Goal: Task Accomplishment & Management: Complete application form

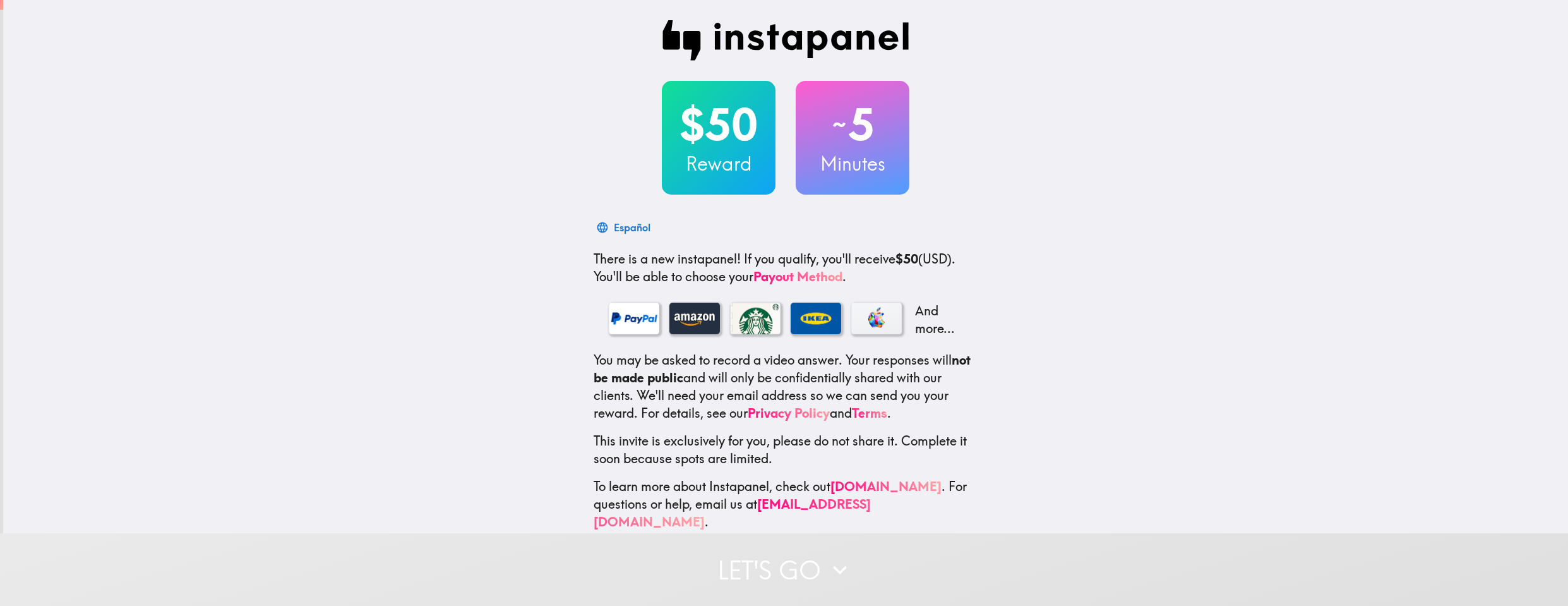
scroll to position [9, 0]
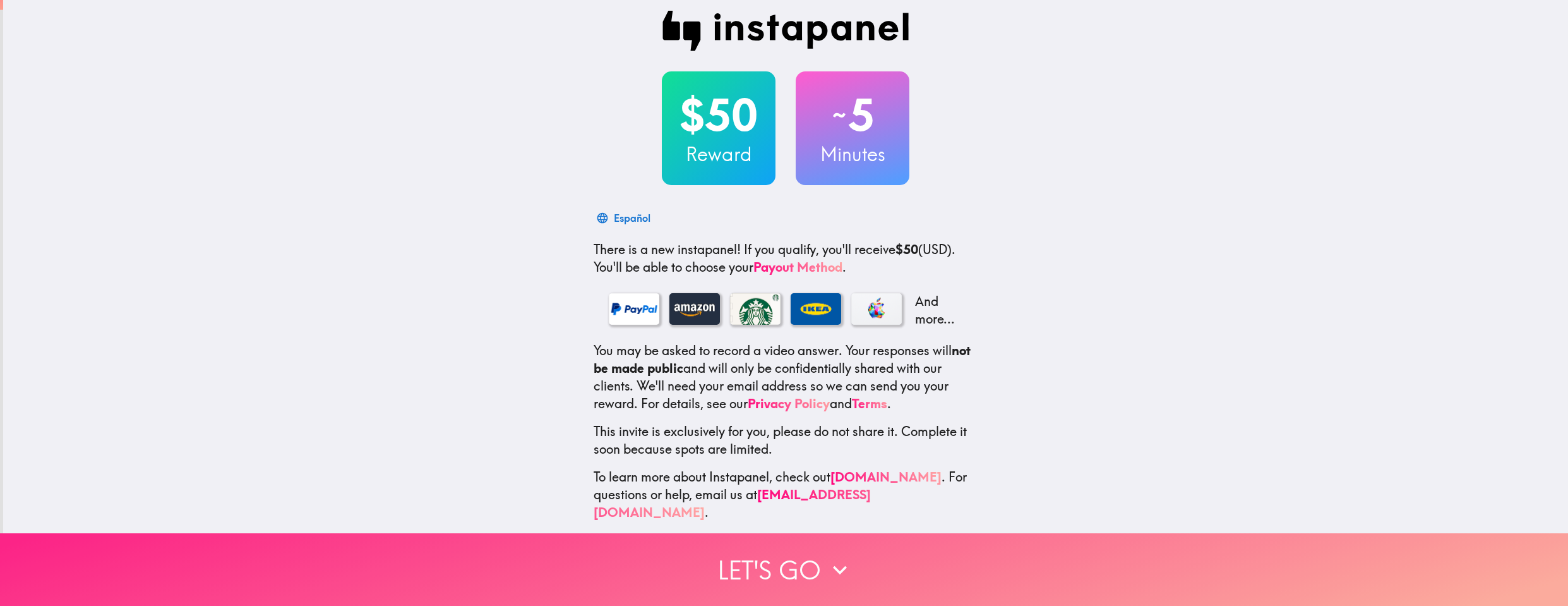
click at [796, 553] on button "Let's go" at bounding box center [784, 570] width 1568 height 73
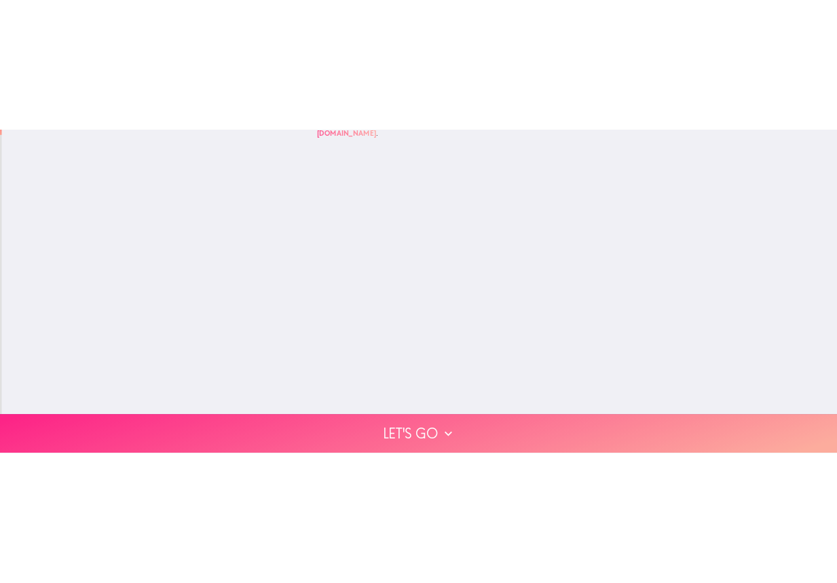
scroll to position [0, 0]
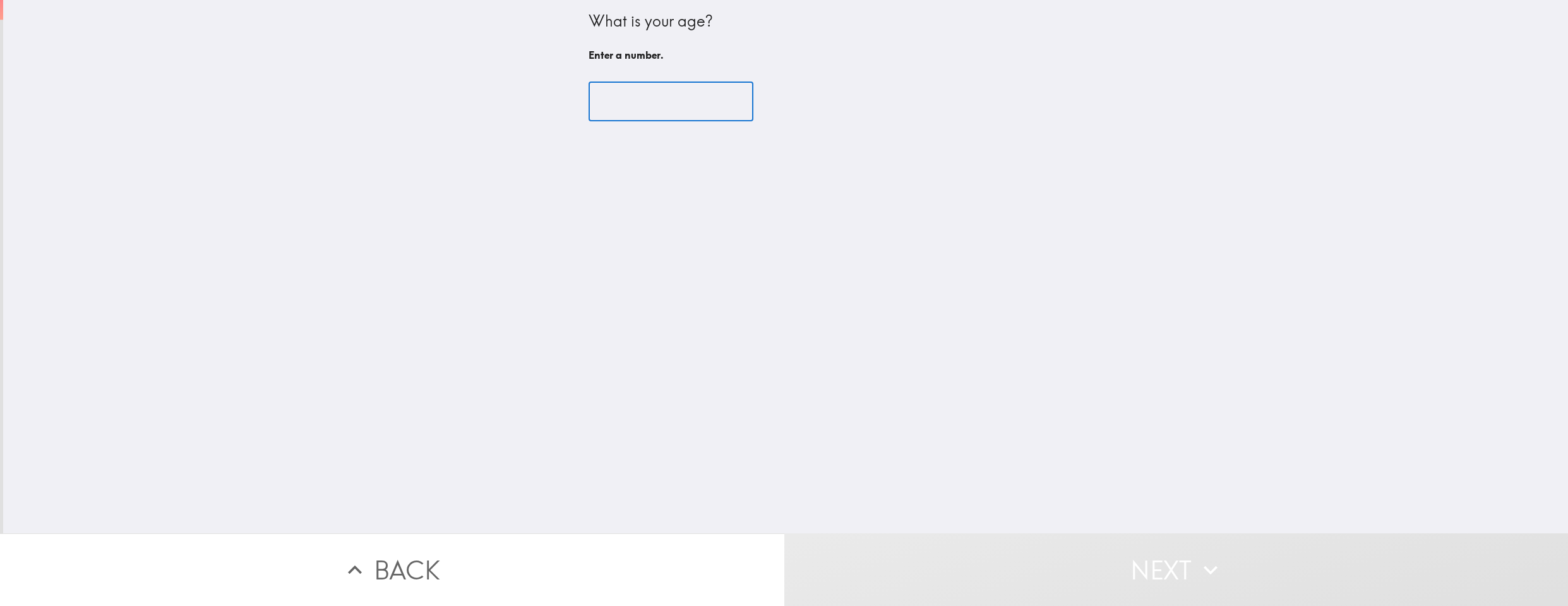
click at [646, 106] on input "number" at bounding box center [671, 101] width 165 height 39
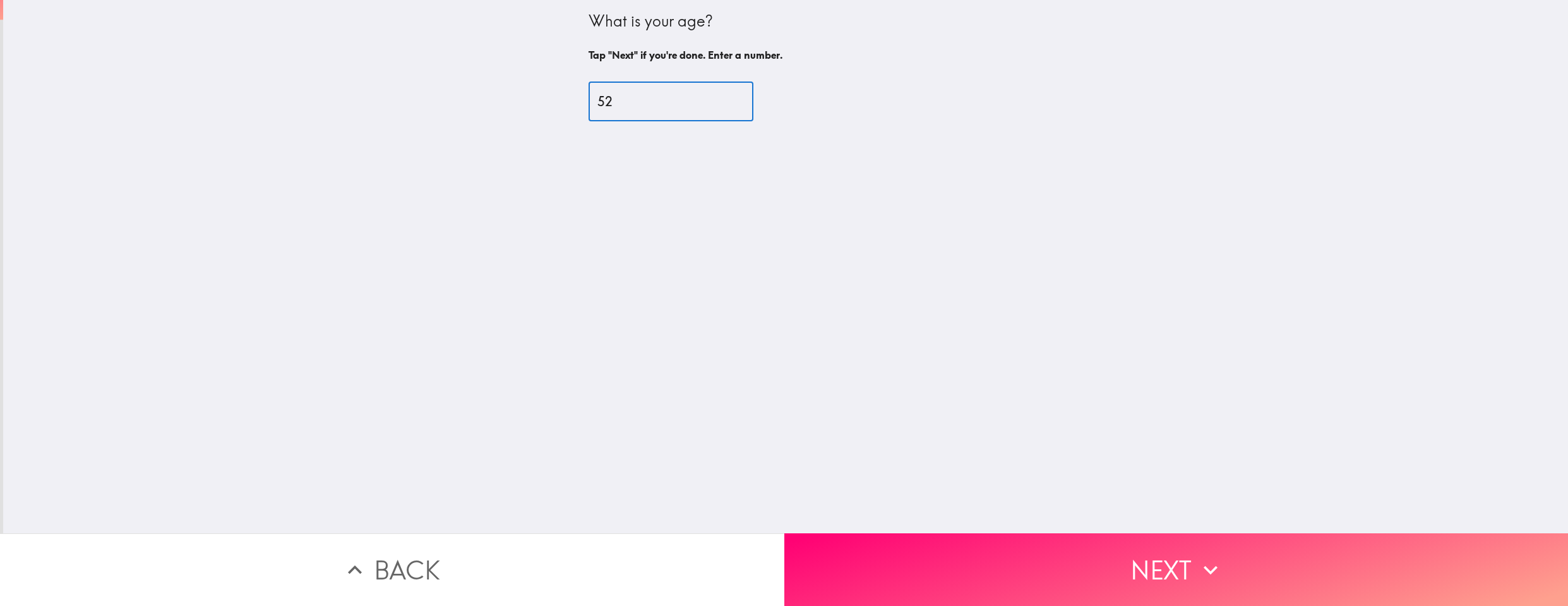
type input "52"
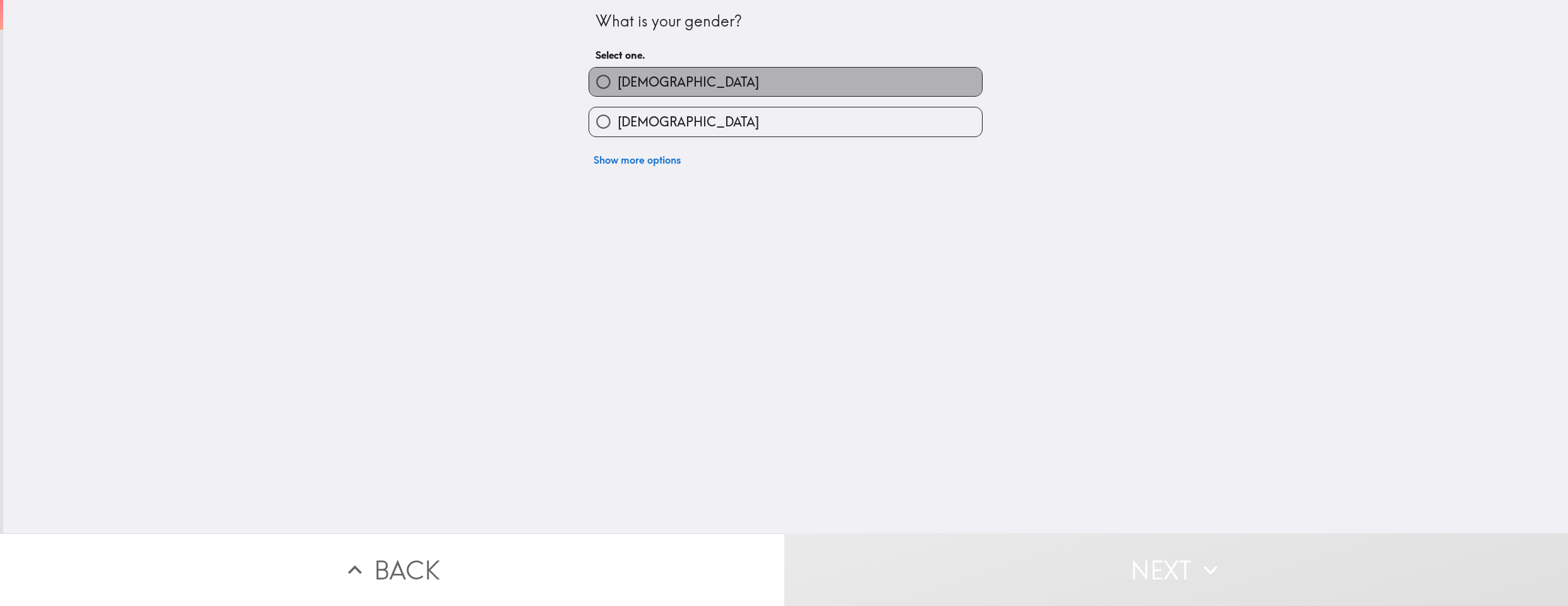
click at [637, 95] on label "[DEMOGRAPHIC_DATA]" at bounding box center [785, 82] width 393 height 29
click at [618, 95] on input "[DEMOGRAPHIC_DATA]" at bounding box center [603, 82] width 29 height 29
radio input "true"
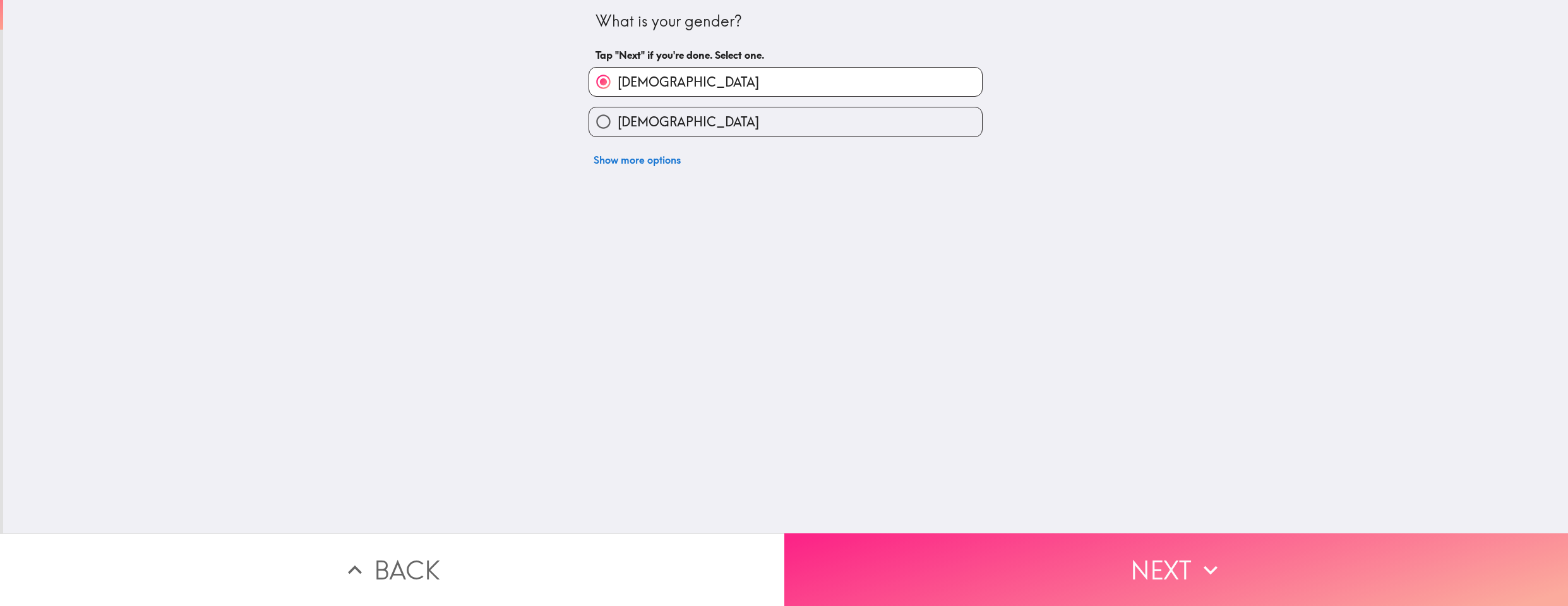
click at [1268, 569] on button "Next" at bounding box center [1176, 570] width 784 height 73
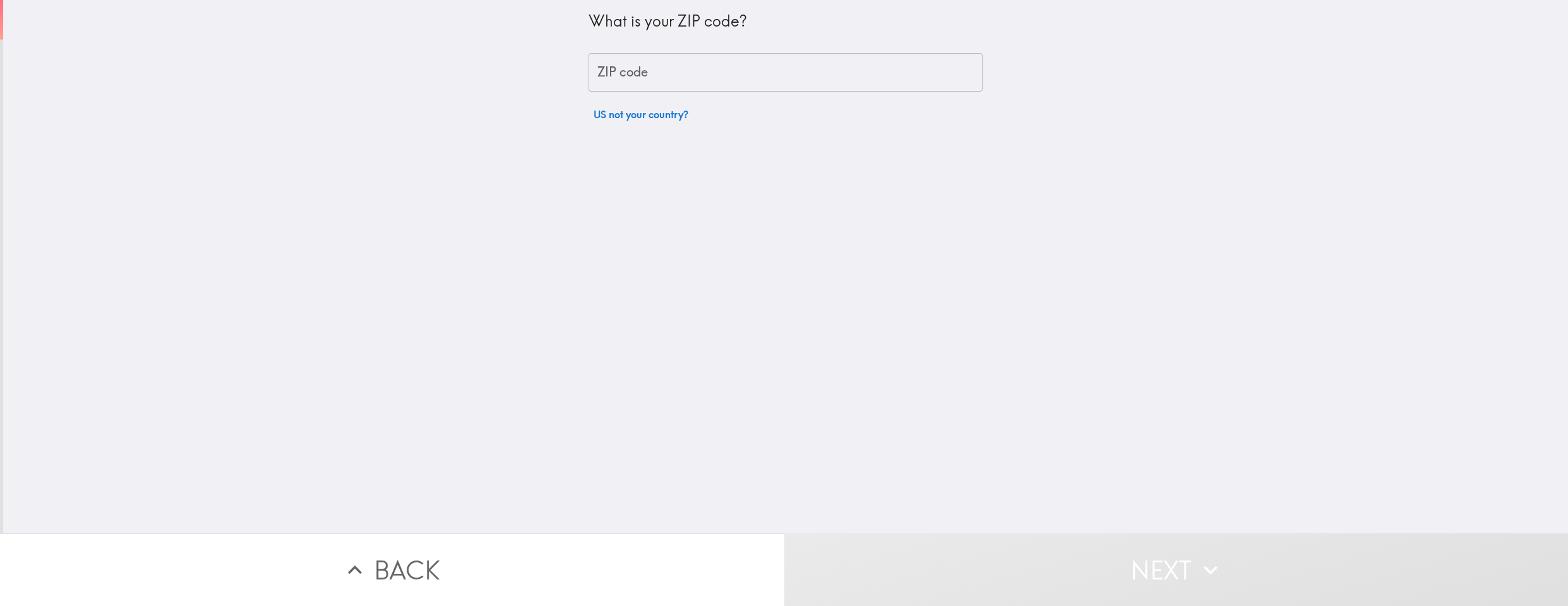
click at [653, 72] on input "ZIP code" at bounding box center [785, 73] width 394 height 39
type input "07009"
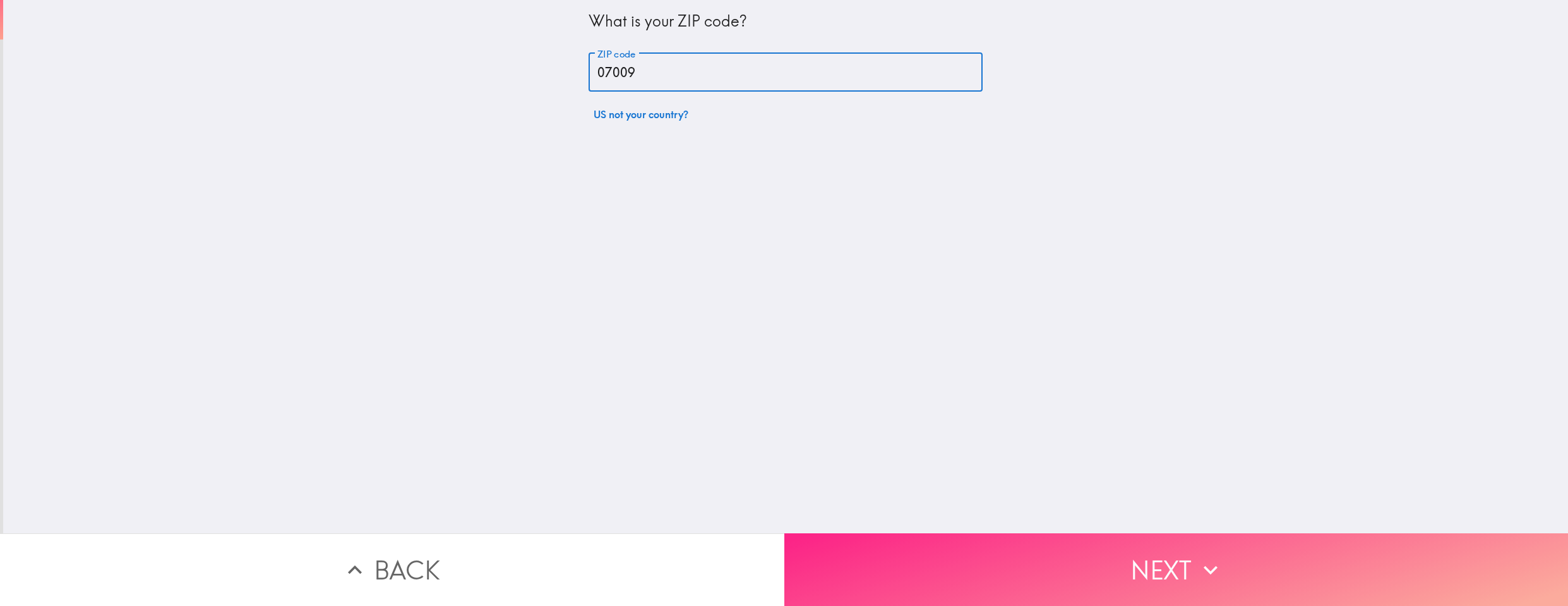
click at [1102, 563] on button "Next" at bounding box center [1176, 570] width 784 height 73
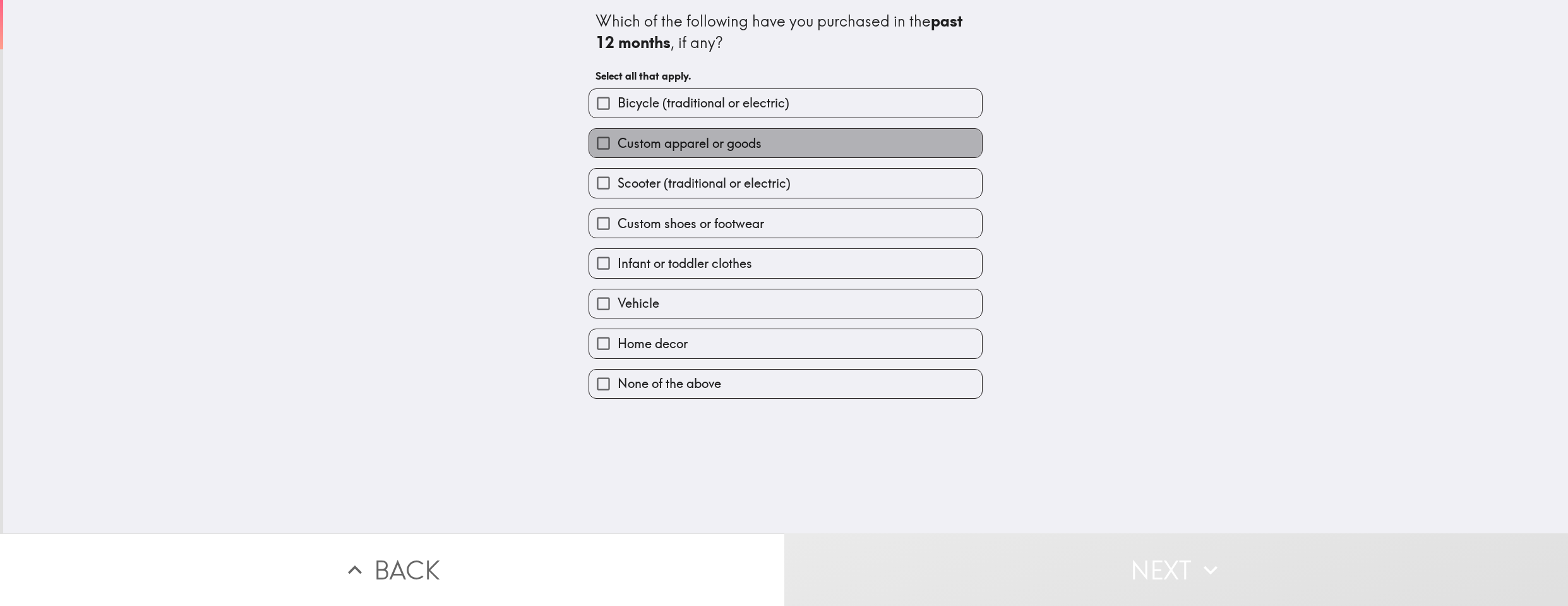
click at [633, 141] on span "Custom apparel or goods" at bounding box center [690, 143] width 144 height 18
click at [618, 141] on input "Custom apparel or goods" at bounding box center [603, 142] width 29 height 29
checkbox input "true"
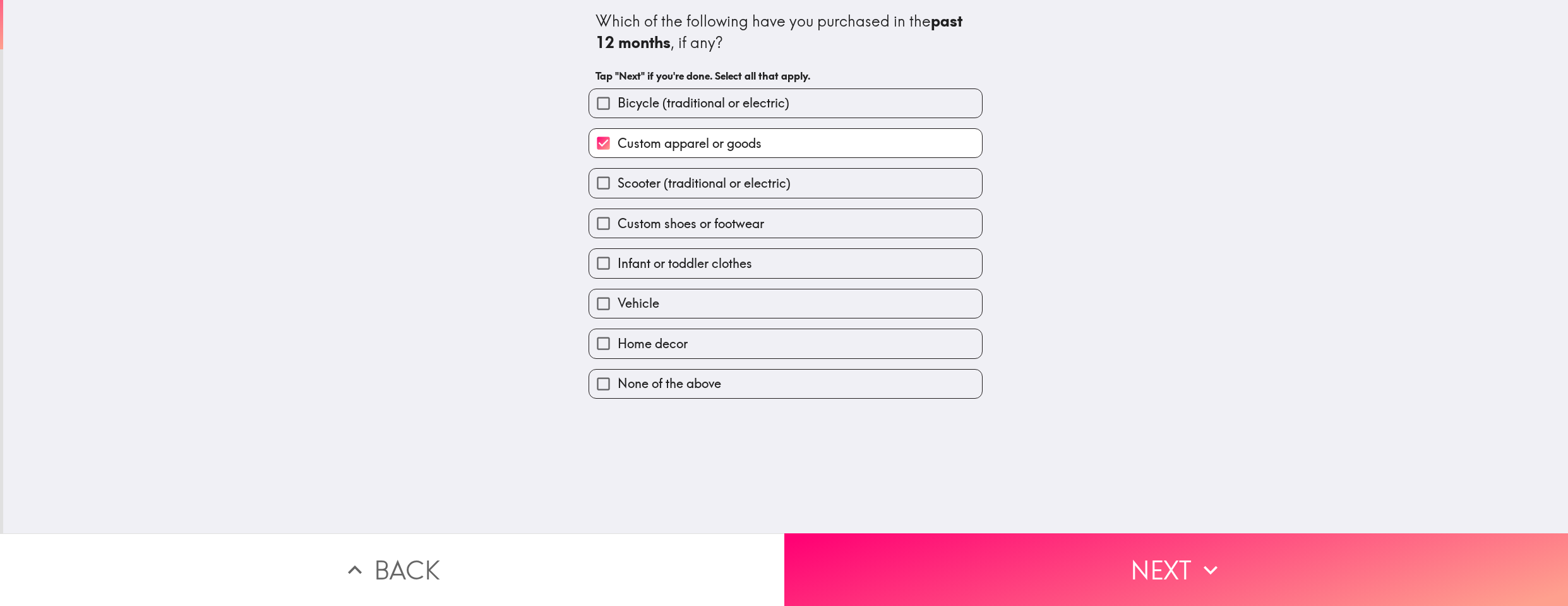
click at [630, 183] on span "Scooter (traditional or electric)" at bounding box center [704, 182] width 173 height 18
click at [618, 183] on input "Scooter (traditional or electric)" at bounding box center [603, 182] width 29 height 29
checkbox input "true"
click at [630, 303] on span "Vehicle" at bounding box center [638, 303] width 42 height 18
click at [618, 303] on input "Vehicle" at bounding box center [603, 303] width 29 height 29
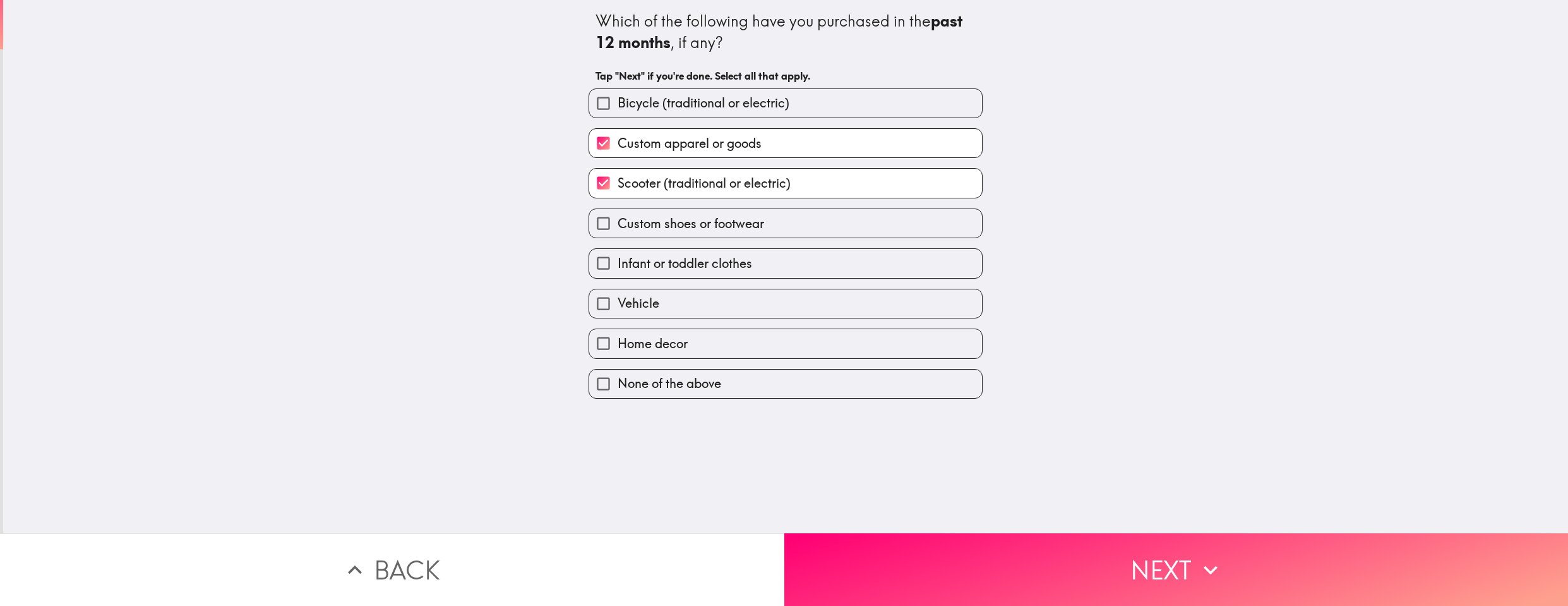
checkbox input "true"
click at [643, 339] on span "Home decor" at bounding box center [652, 343] width 70 height 18
click at [618, 339] on input "Home decor" at bounding box center [603, 343] width 29 height 29
checkbox input "true"
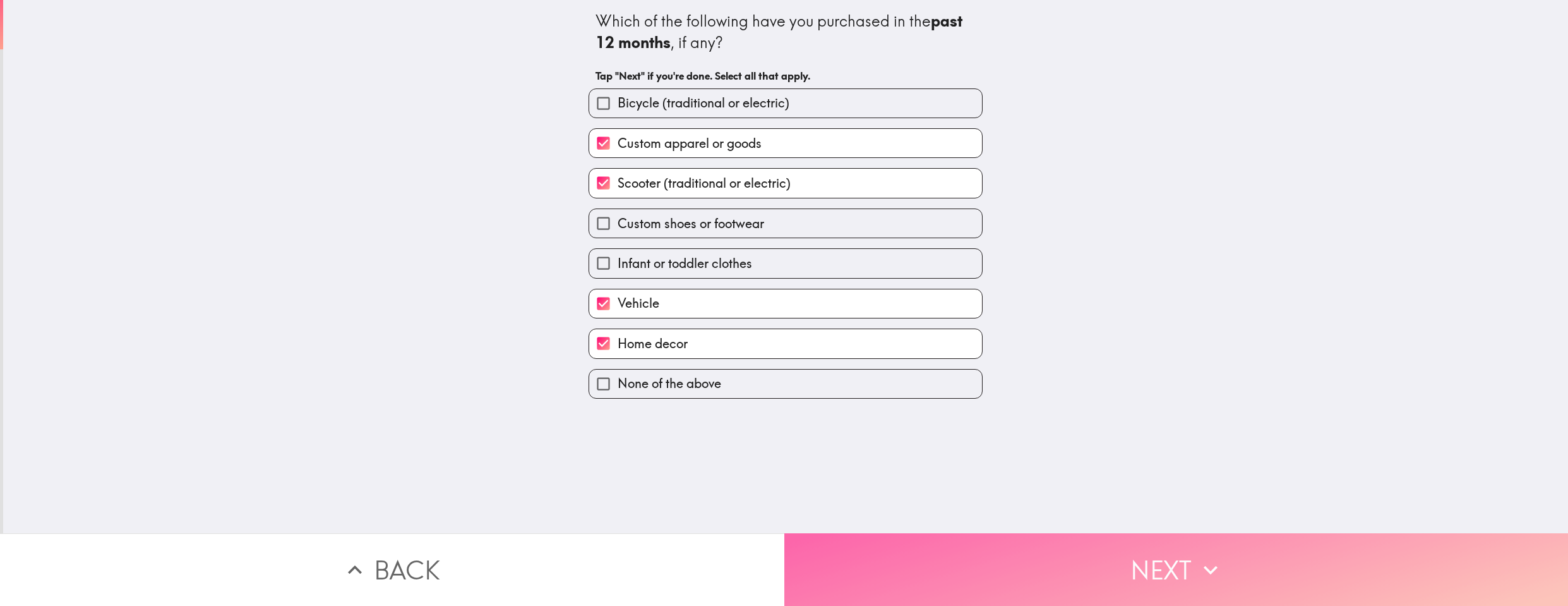
click at [1111, 553] on button "Next" at bounding box center [1176, 570] width 784 height 73
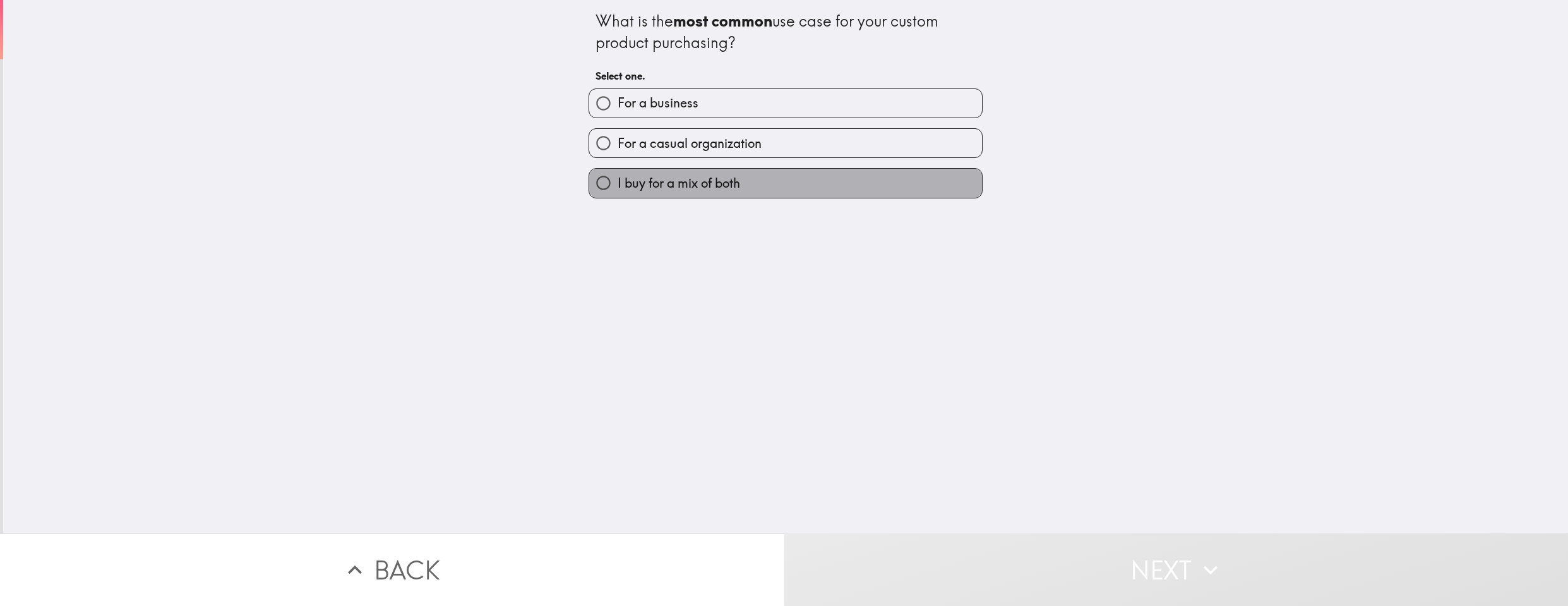
click at [654, 180] on span "I buy for a mix of both" at bounding box center [679, 182] width 123 height 18
click at [618, 180] on input "I buy for a mix of both" at bounding box center [603, 182] width 29 height 29
radio input "true"
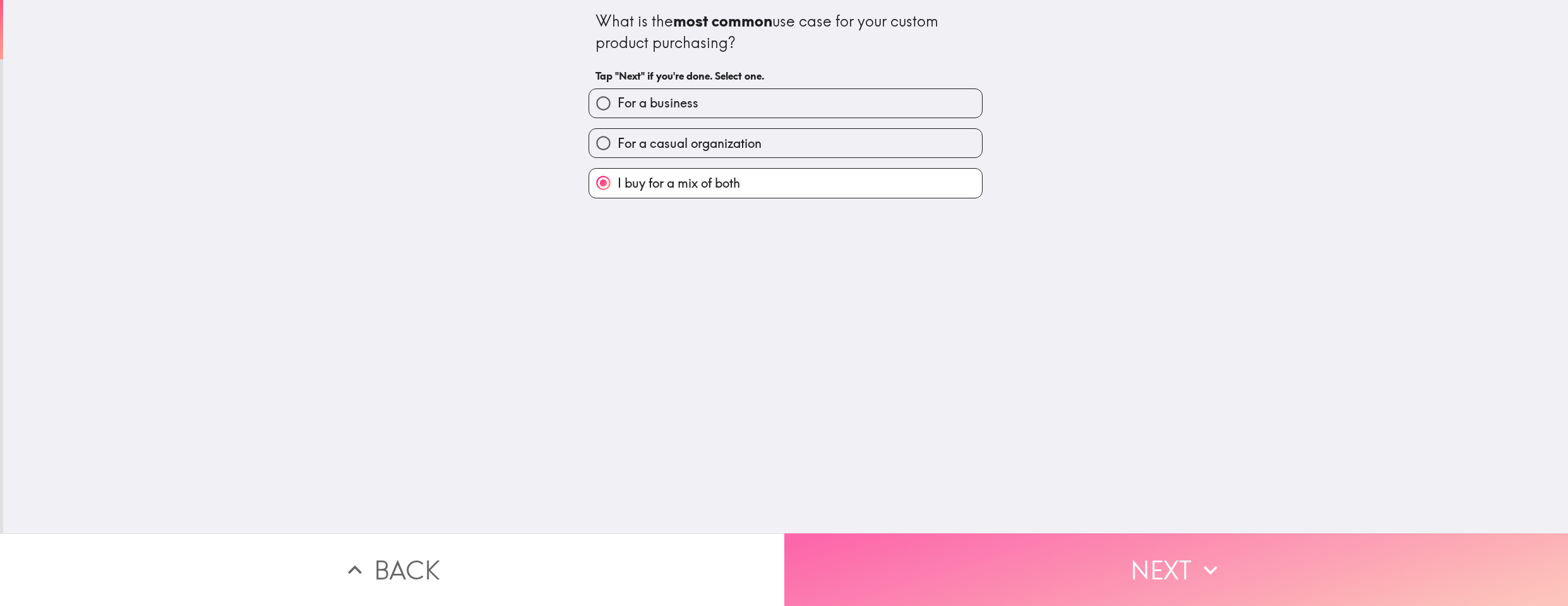
click at [1065, 567] on button "Next" at bounding box center [1176, 570] width 784 height 73
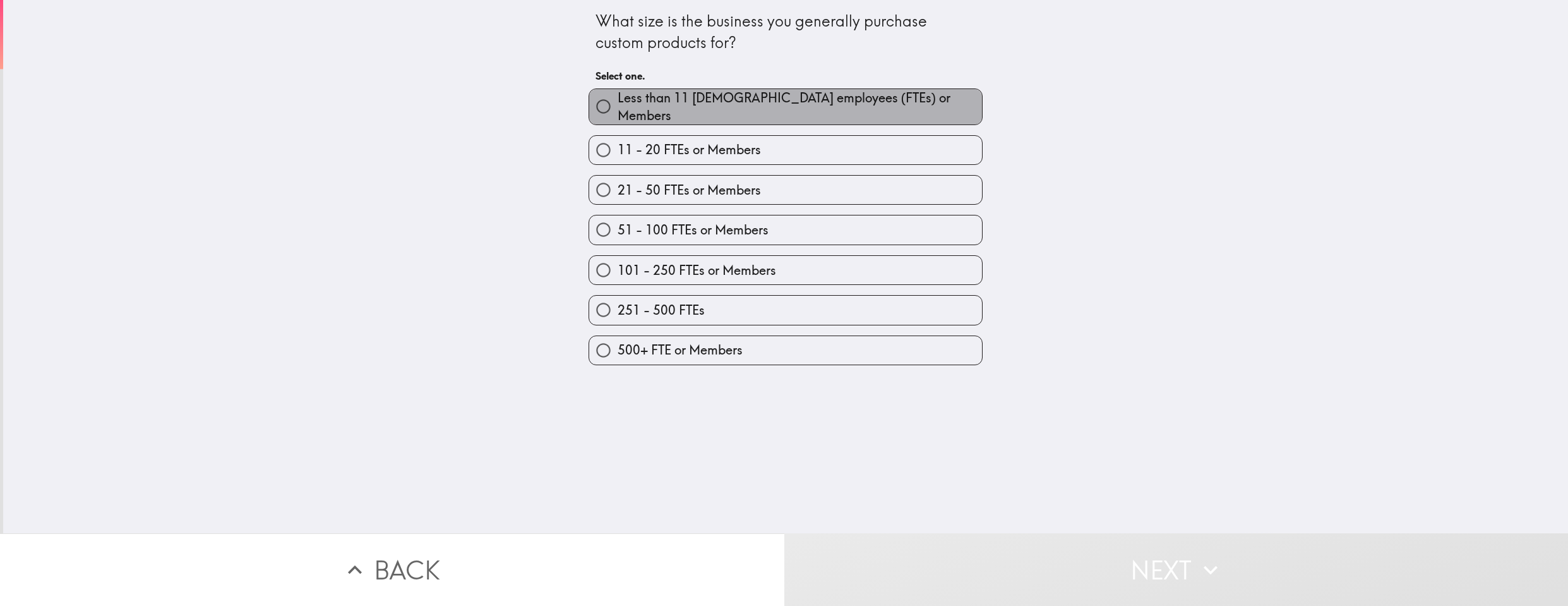
click at [655, 105] on span "Less than 11 [DEMOGRAPHIC_DATA] employees (FTEs) or Members" at bounding box center [800, 107] width 365 height 35
click at [618, 105] on input "Less than 11 [DEMOGRAPHIC_DATA] employees (FTEs) or Members" at bounding box center [603, 106] width 29 height 29
radio input "true"
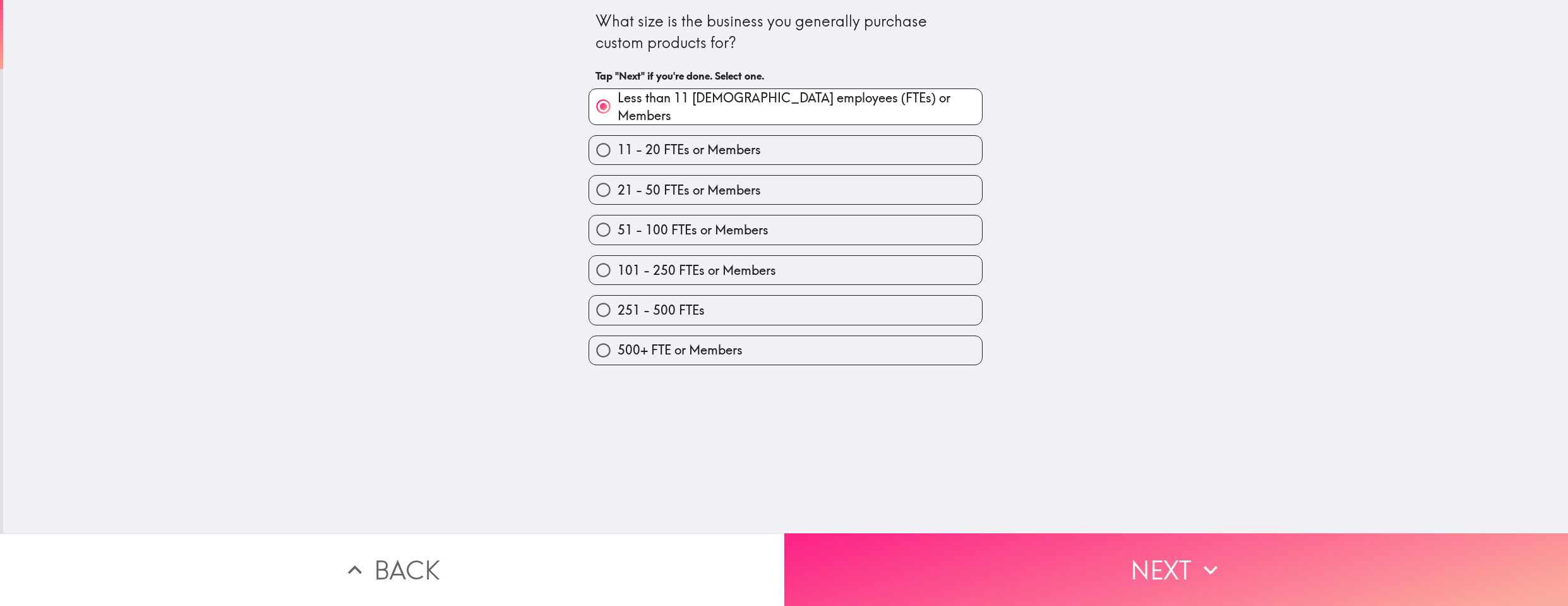
click at [1033, 546] on button "Next" at bounding box center [1176, 570] width 784 height 73
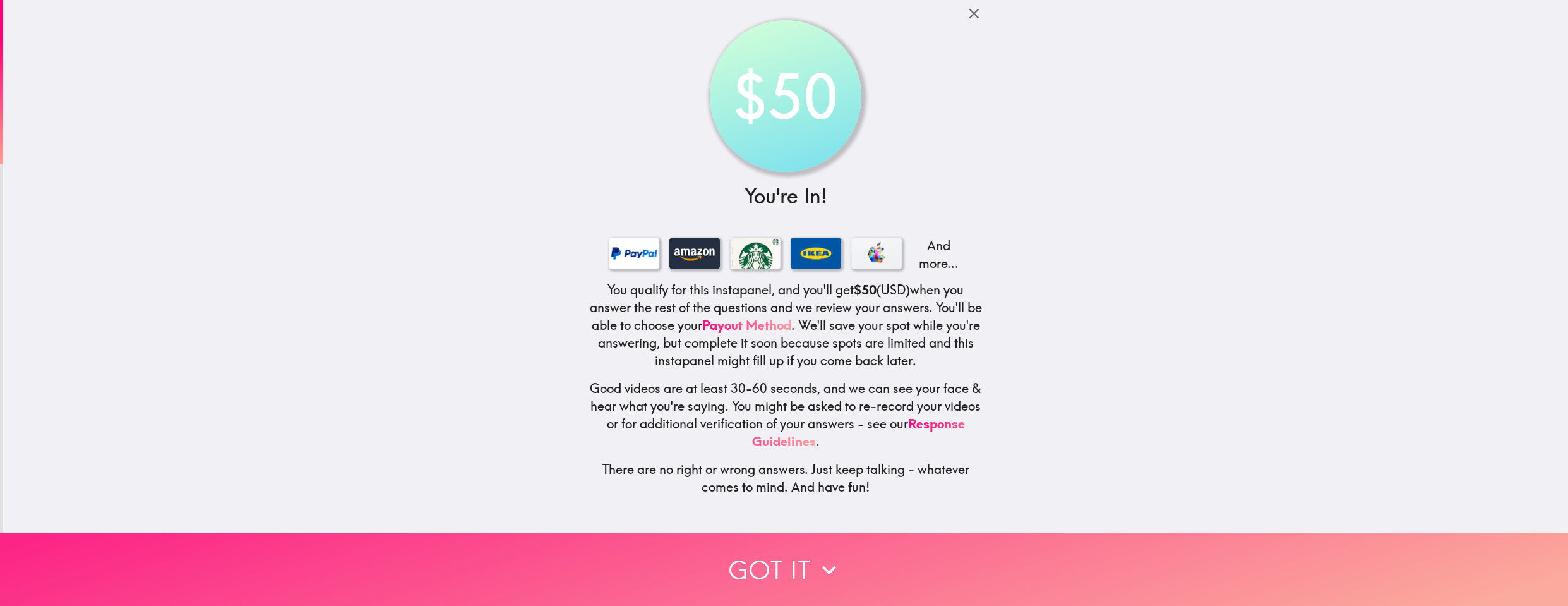
click at [801, 565] on button "Got it" at bounding box center [784, 570] width 1568 height 73
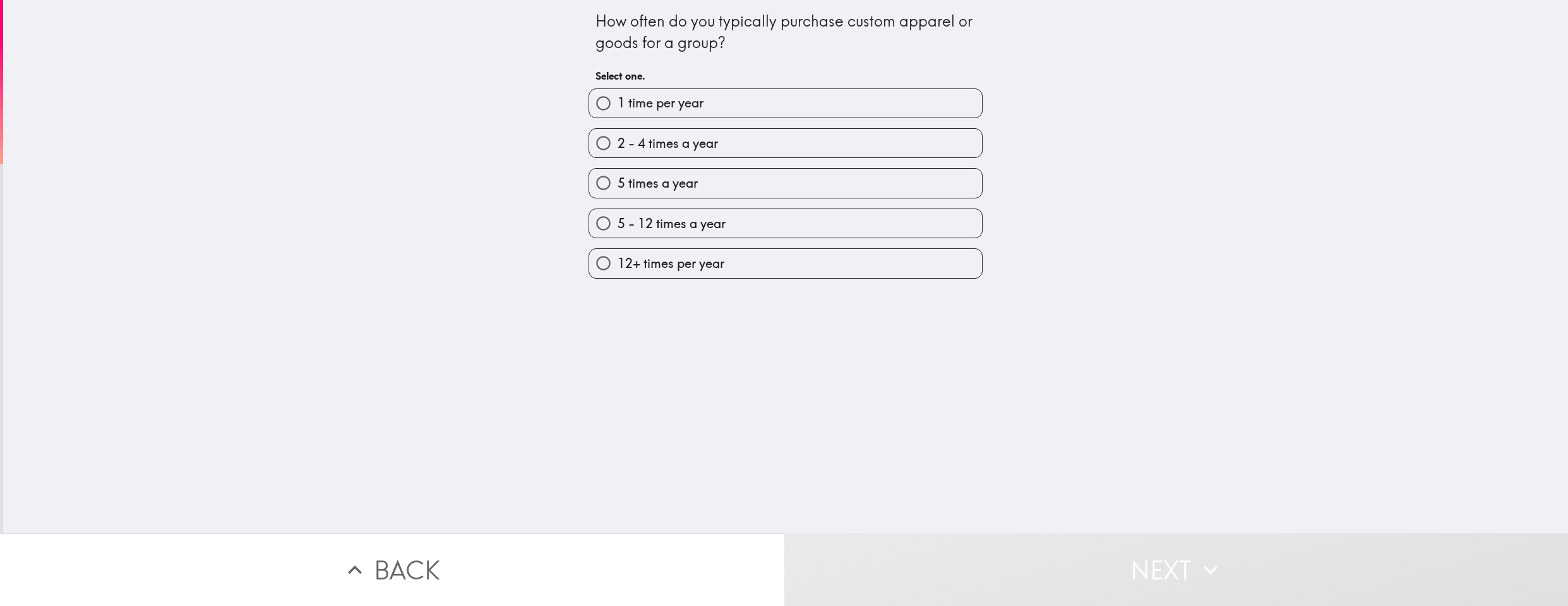
click at [698, 142] on span "2 - 4 times a year" at bounding box center [668, 143] width 101 height 18
click at [618, 142] on input "2 - 4 times a year" at bounding box center [603, 142] width 29 height 29
radio input "true"
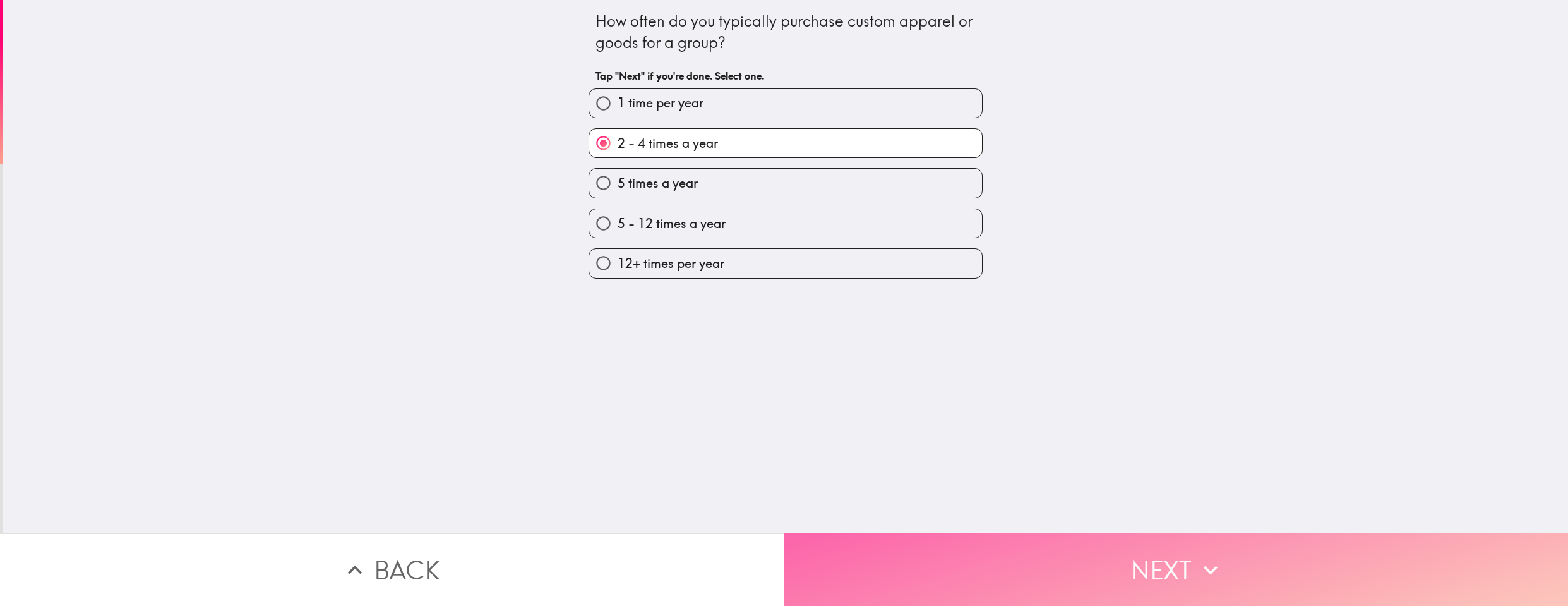
click at [1119, 567] on button "Next" at bounding box center [1176, 570] width 784 height 73
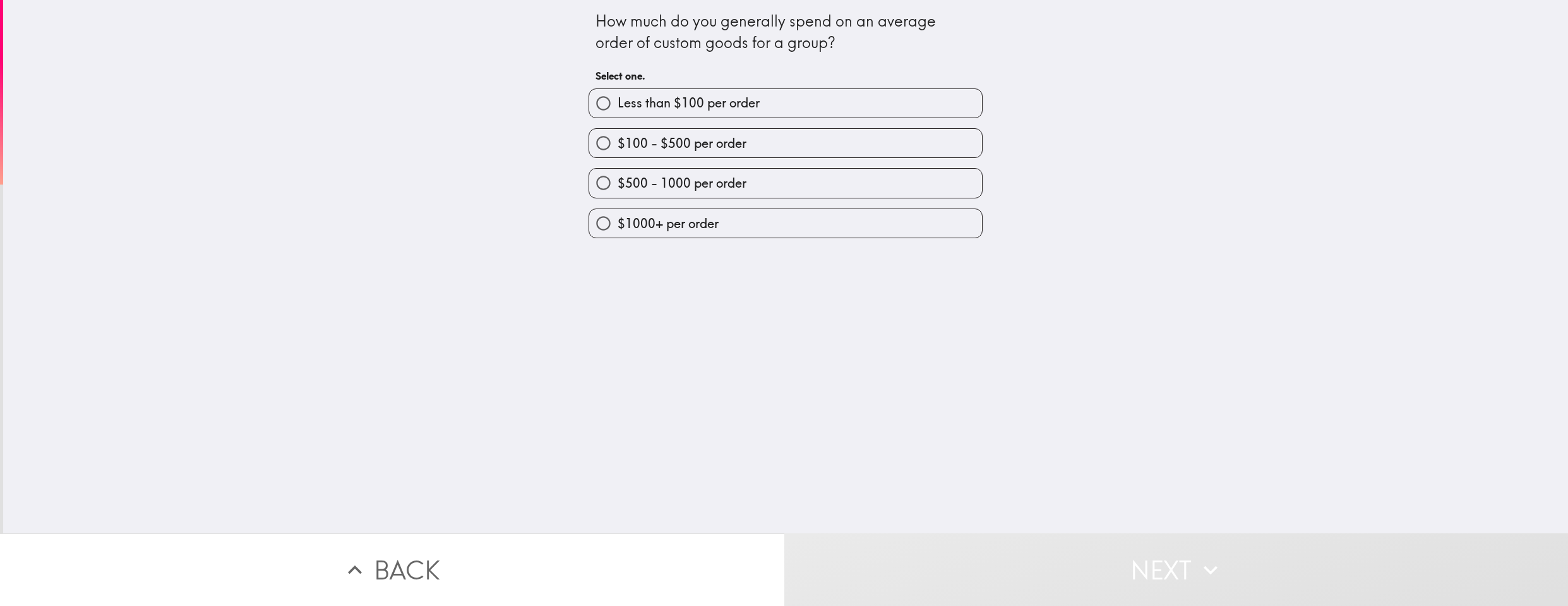
click at [695, 153] on label "$100 - $500 per order" at bounding box center [785, 142] width 393 height 29
click at [618, 153] on input "$100 - $500 per order" at bounding box center [603, 142] width 29 height 29
radio input "true"
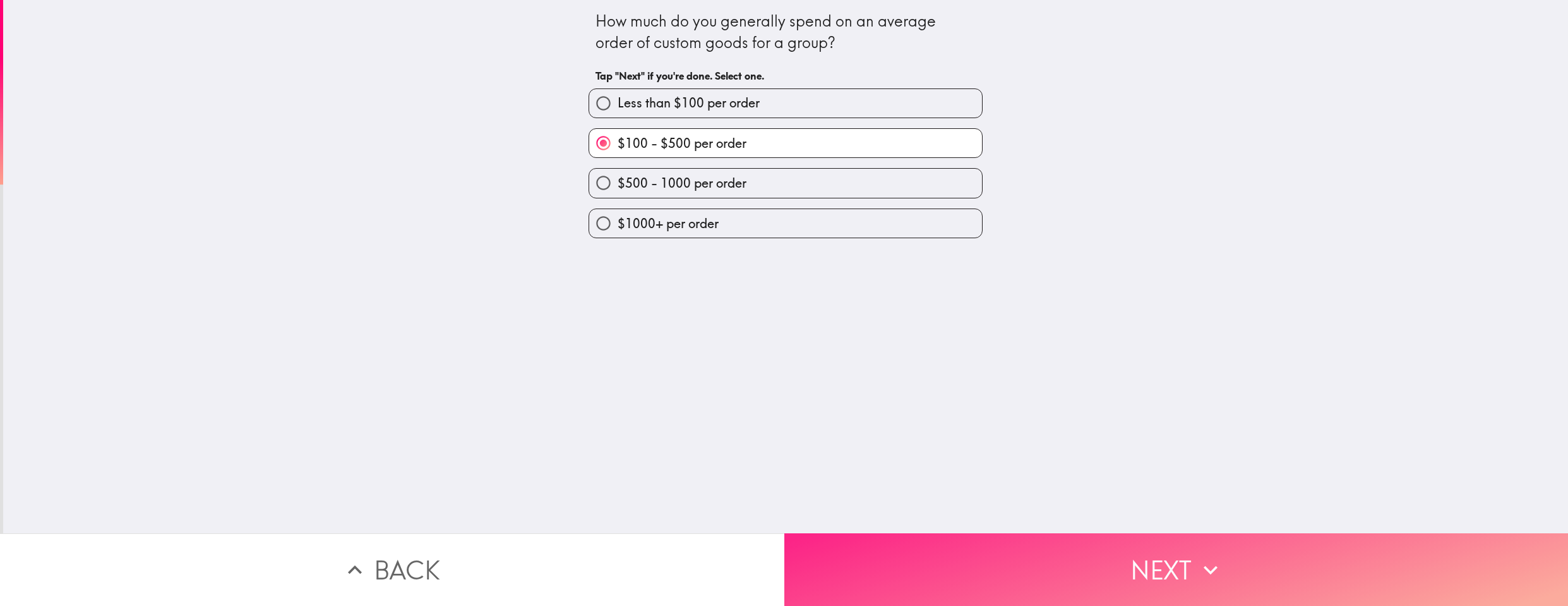
click at [1143, 573] on button "Next" at bounding box center [1176, 570] width 784 height 73
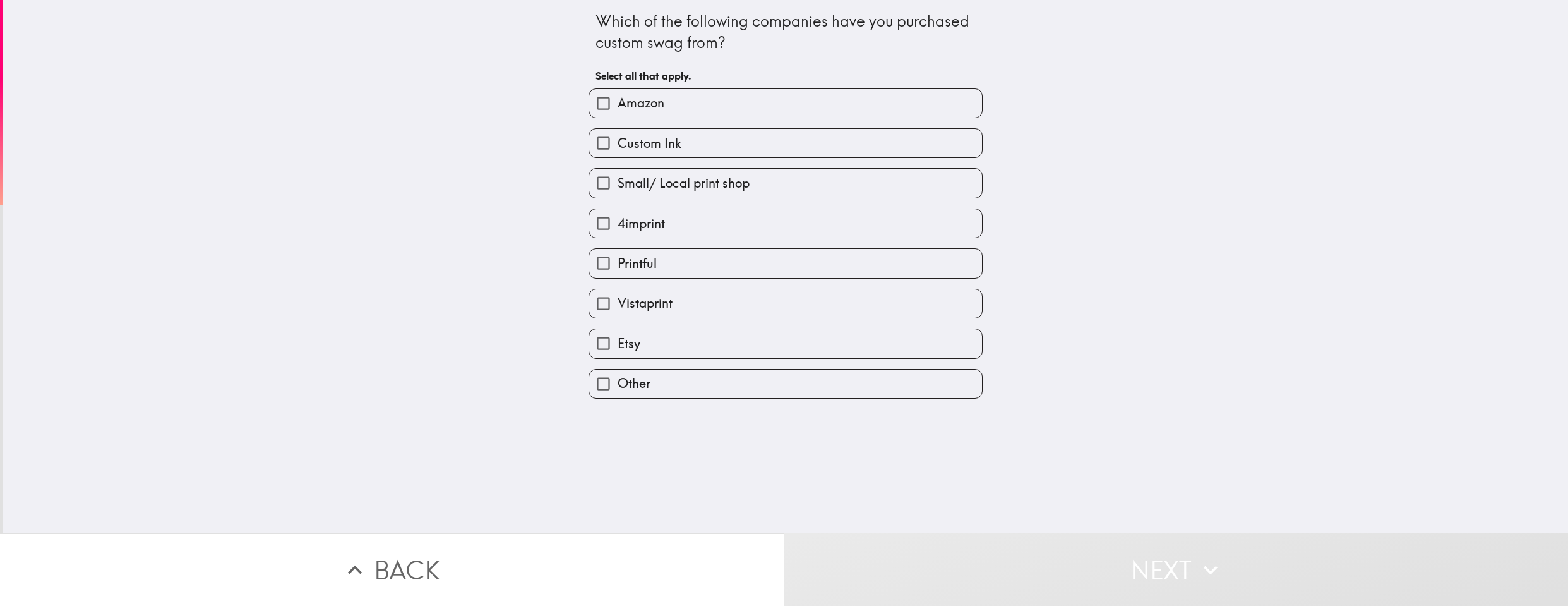
click at [662, 109] on label "Amazon" at bounding box center [785, 103] width 393 height 29
click at [618, 109] on input "Amazon" at bounding box center [603, 103] width 29 height 29
checkbox input "true"
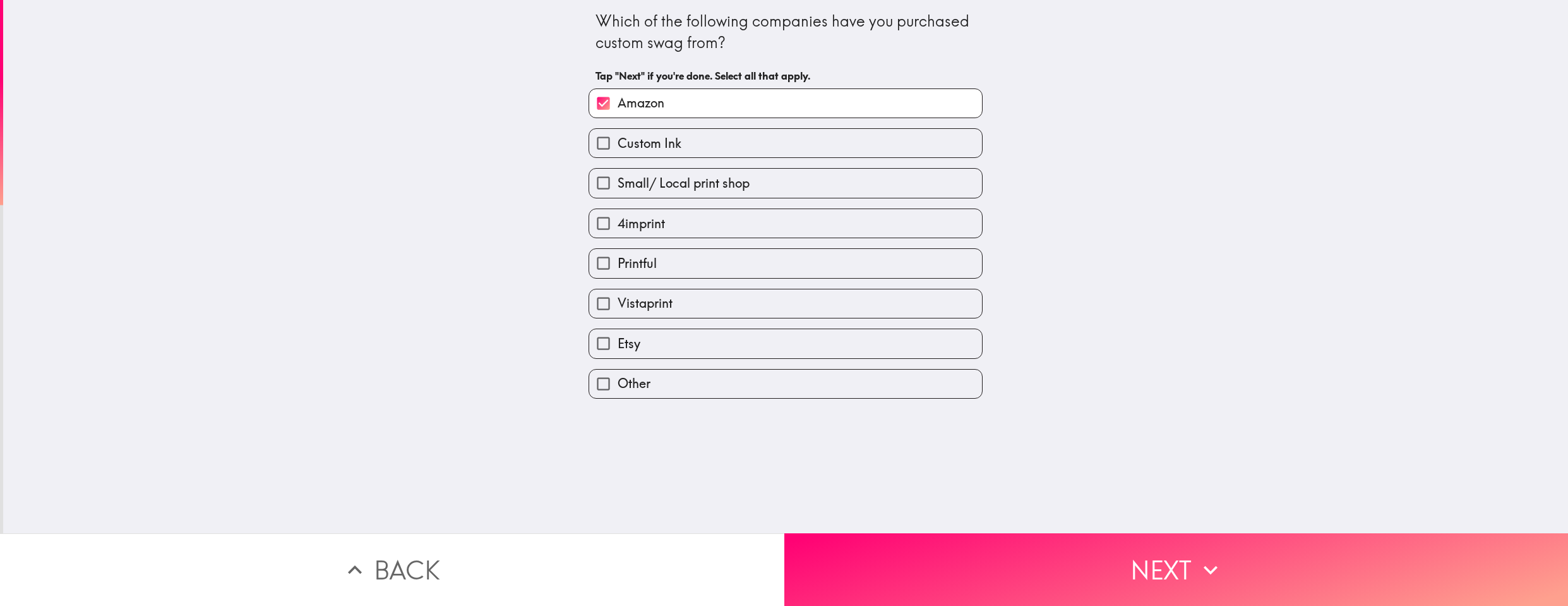
click at [641, 303] on span "Vistaprint" at bounding box center [645, 303] width 55 height 18
click at [618, 303] on input "Vistaprint" at bounding box center [603, 303] width 29 height 29
checkbox input "true"
click at [625, 343] on span "Etsy" at bounding box center [629, 343] width 22 height 18
click at [618, 343] on input "Etsy" at bounding box center [603, 343] width 29 height 29
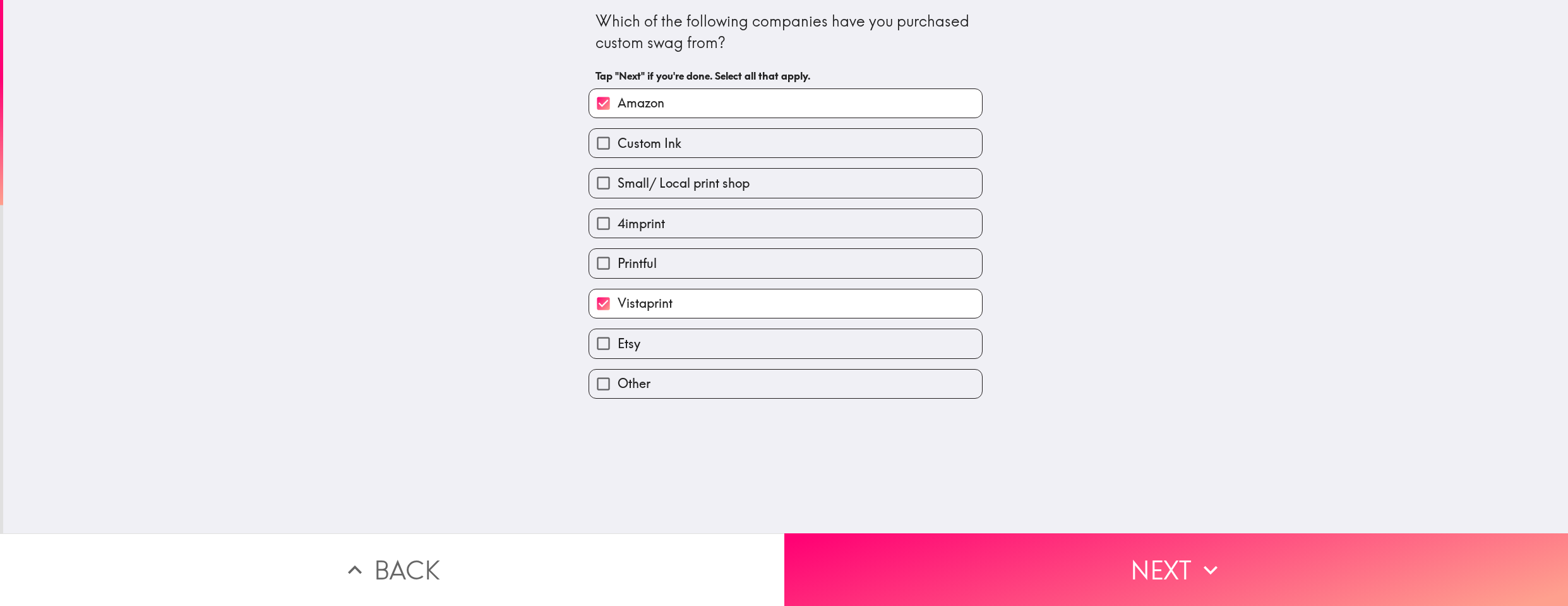
checkbox input "true"
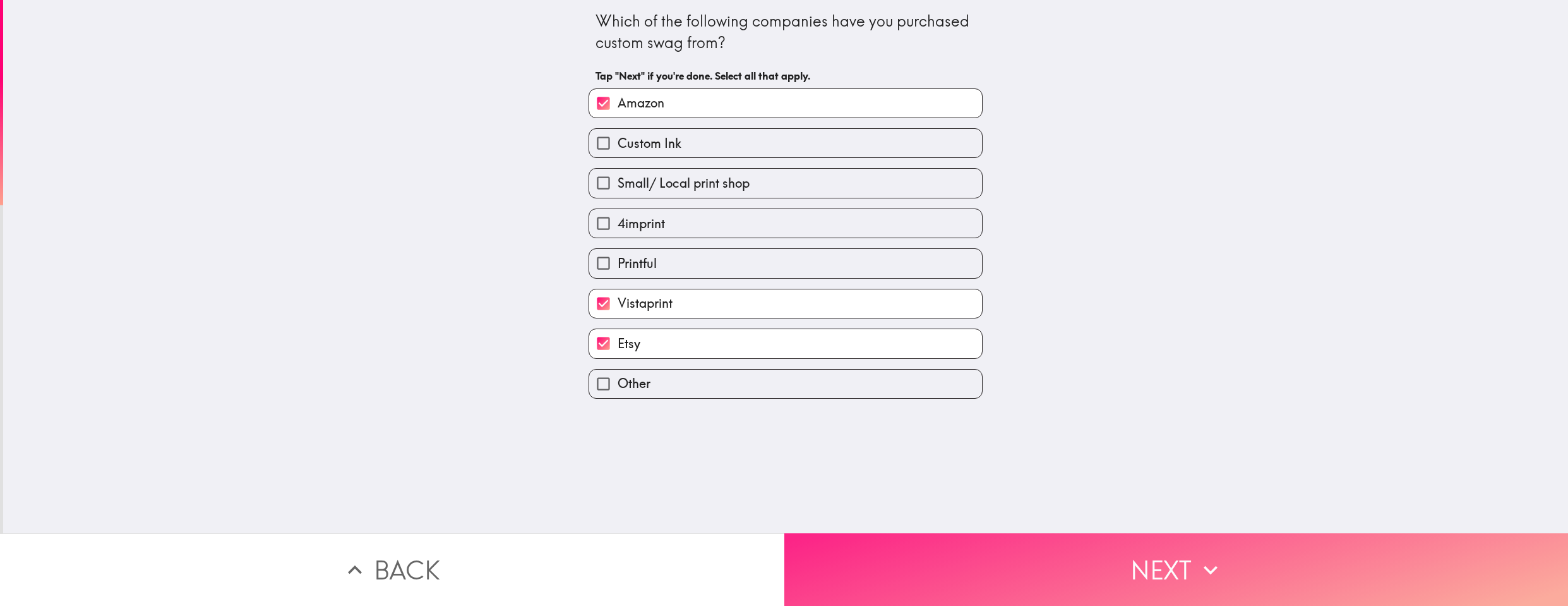
click at [1127, 574] on button "Next" at bounding box center [1176, 570] width 784 height 73
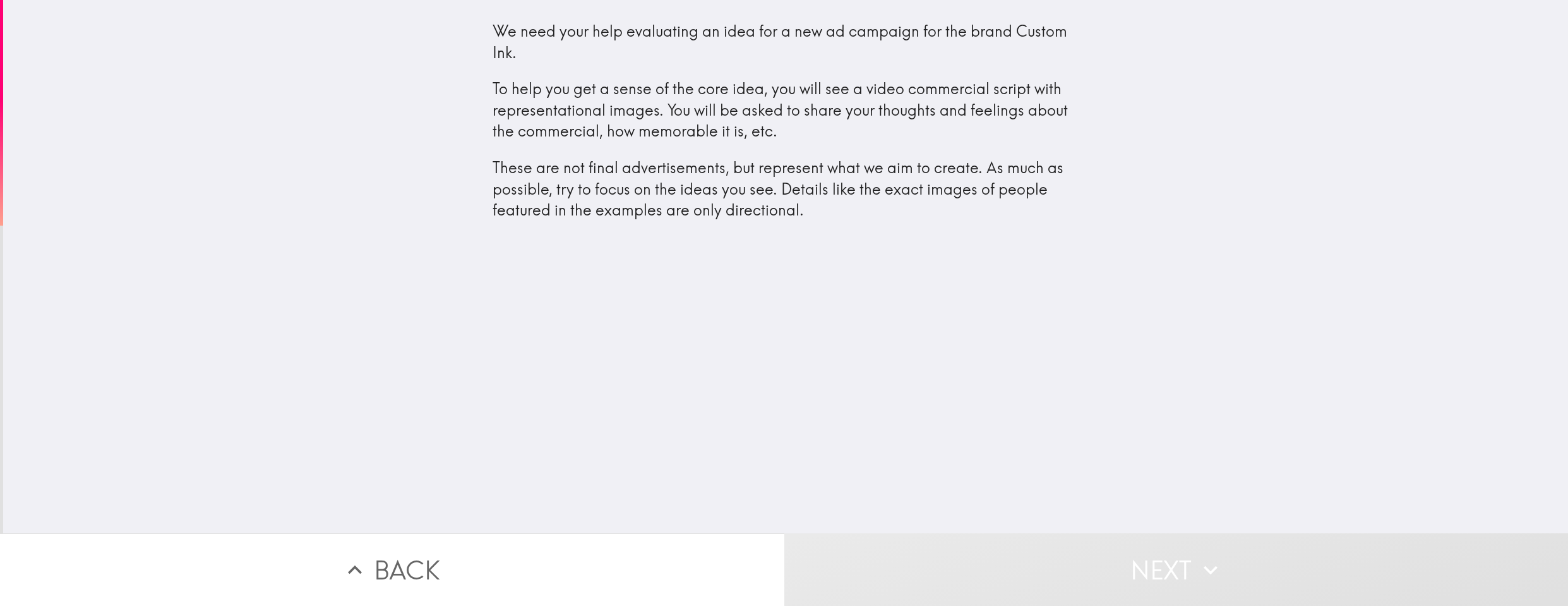
click at [1194, 577] on button "Next" at bounding box center [1176, 570] width 784 height 73
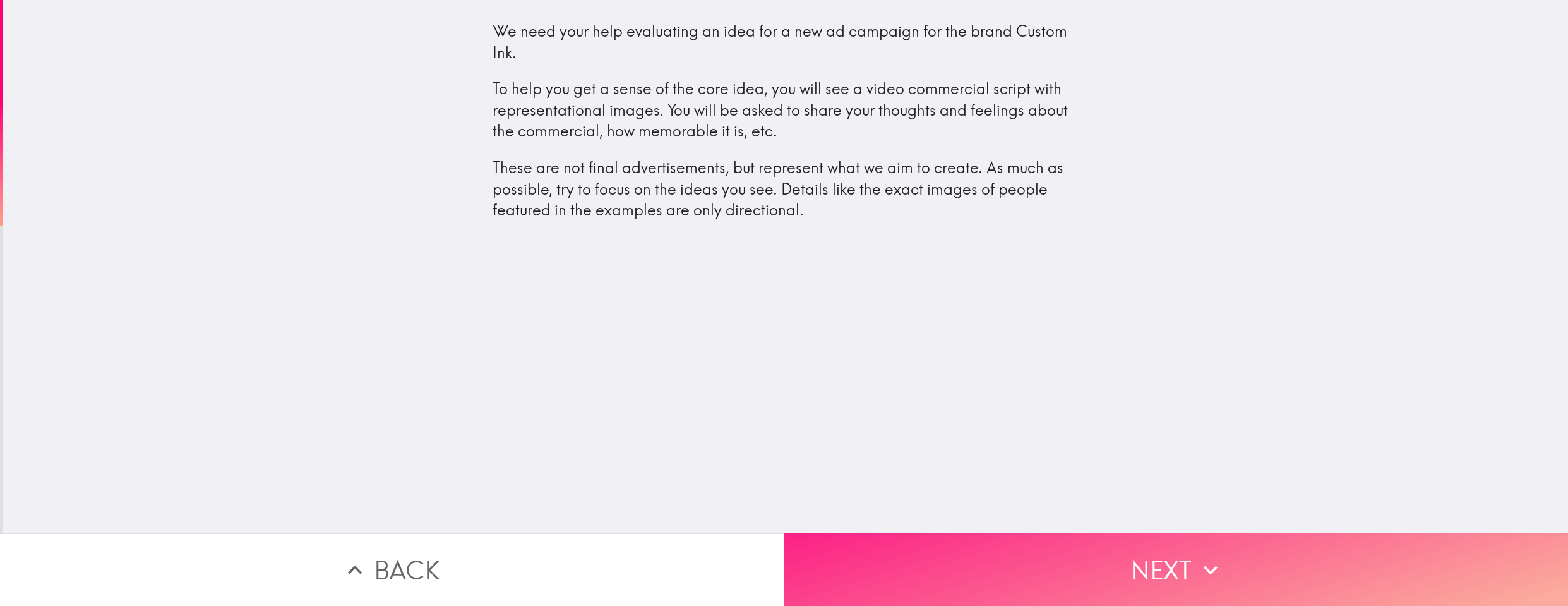
click at [1009, 589] on button "Next" at bounding box center [1176, 570] width 784 height 73
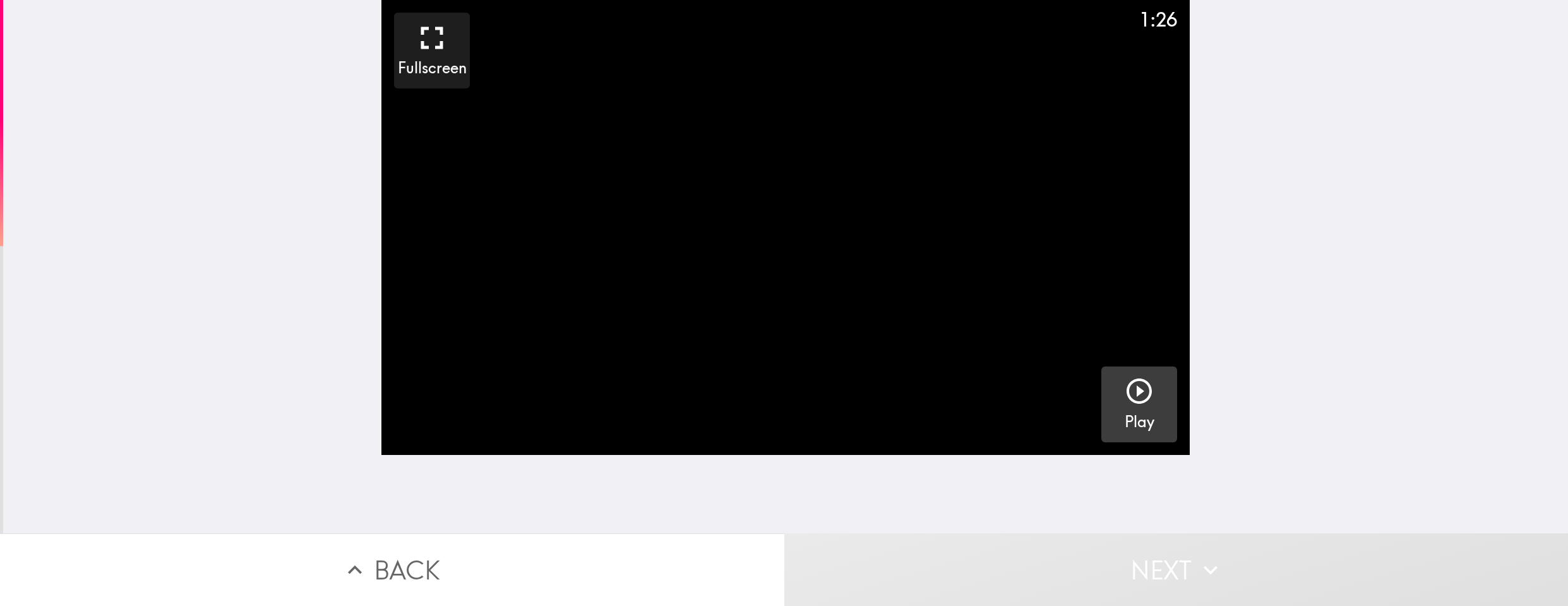
drag, startPoint x: 1112, startPoint y: 369, endPoint x: 1116, endPoint y: 379, distance: 10.8
click at [1116, 379] on button "Play" at bounding box center [1139, 404] width 75 height 75
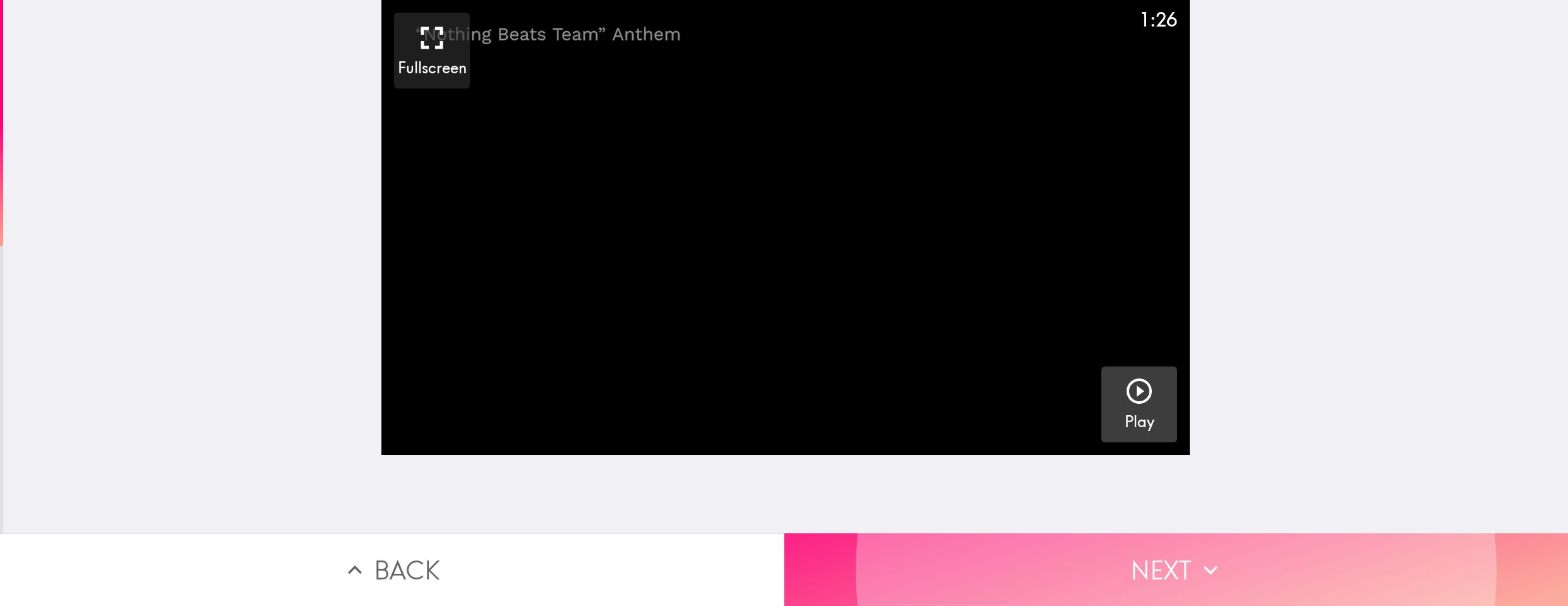
click at [1177, 571] on button "Next" at bounding box center [1176, 570] width 784 height 73
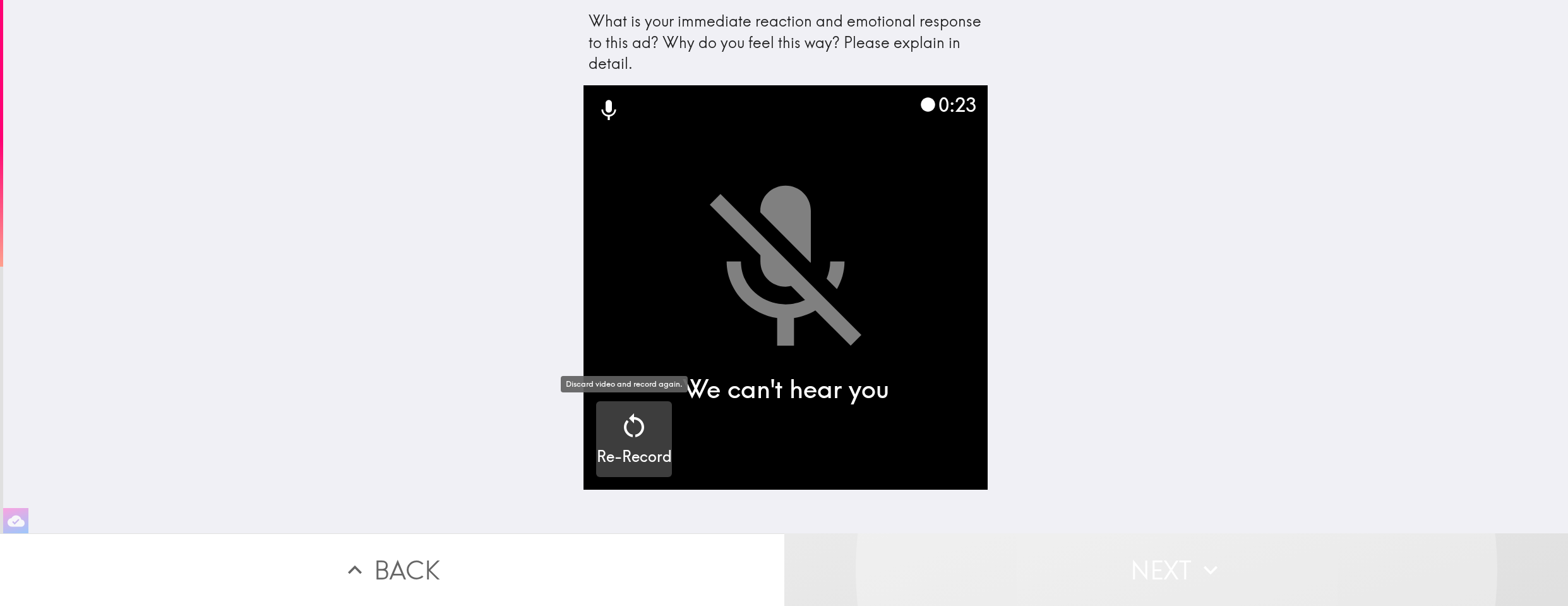
click at [620, 446] on h5 "Re-Record" at bounding box center [634, 456] width 75 height 21
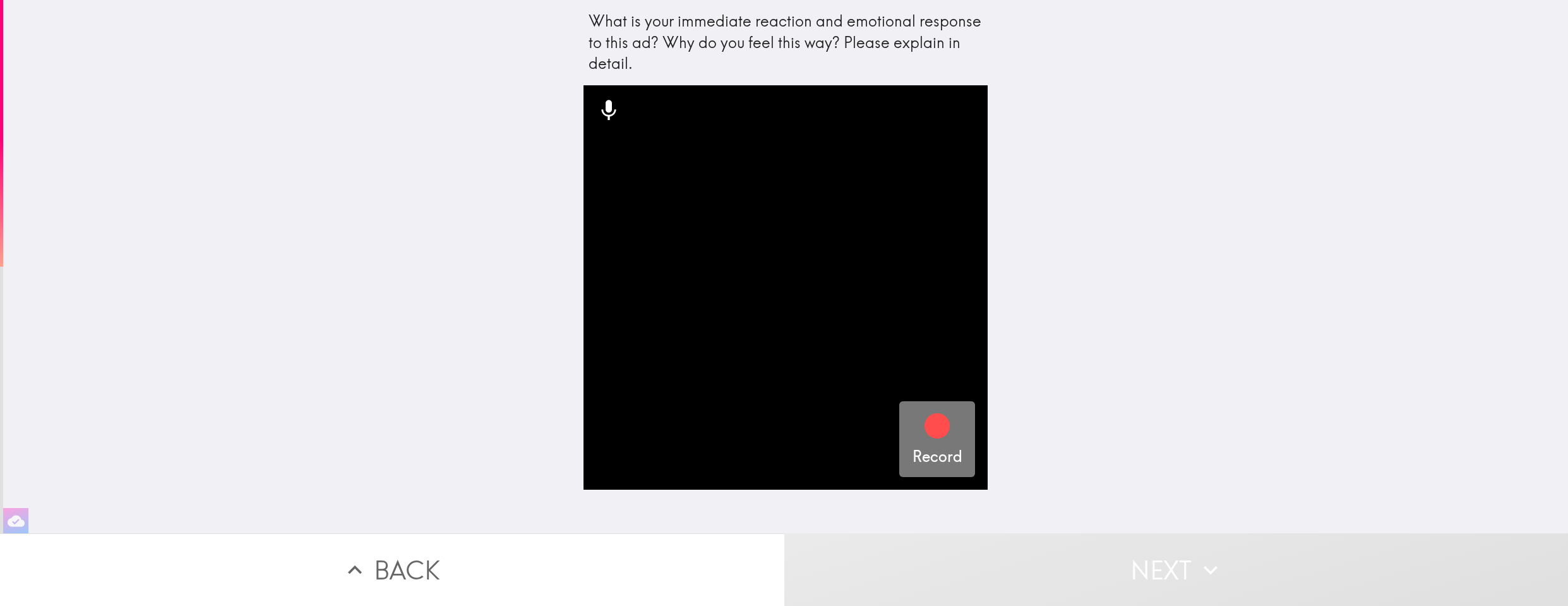
click at [922, 424] on icon "button" at bounding box center [937, 425] width 31 height 31
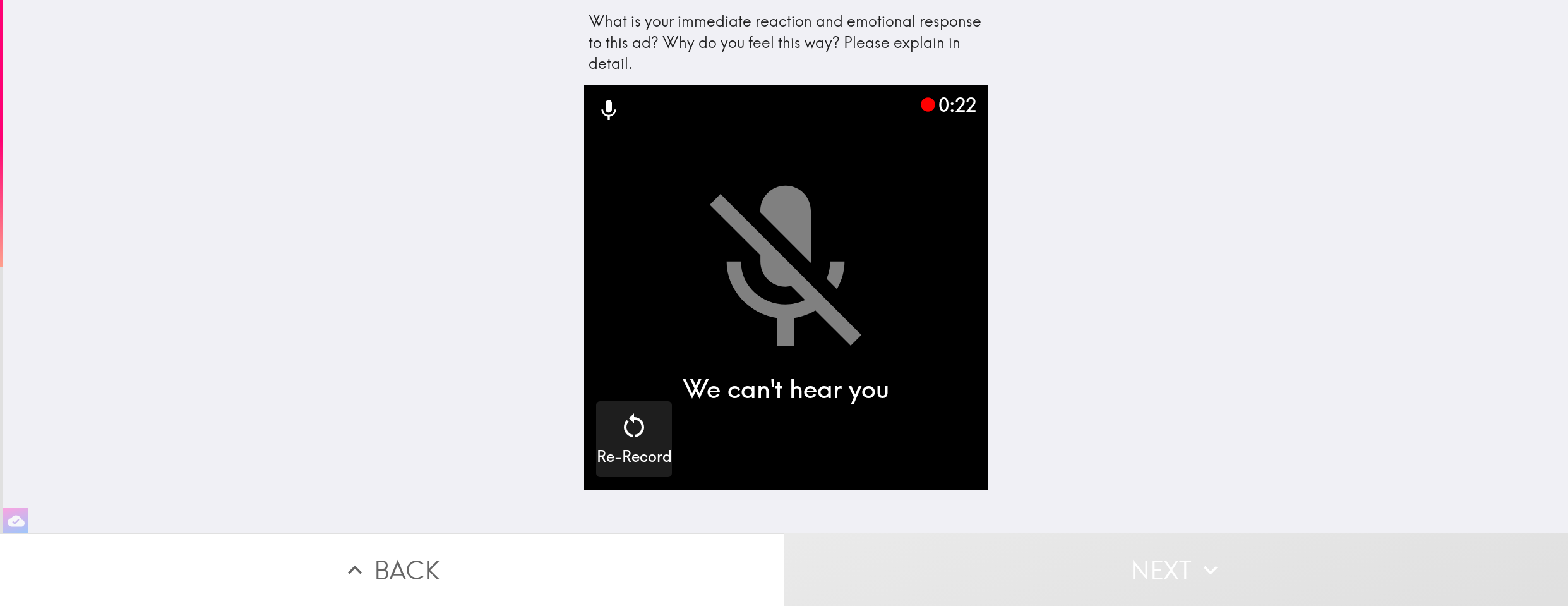
click at [783, 300] on video "button" at bounding box center [785, 288] width 404 height 404
click at [1118, 535] on button "Next" at bounding box center [1176, 570] width 784 height 73
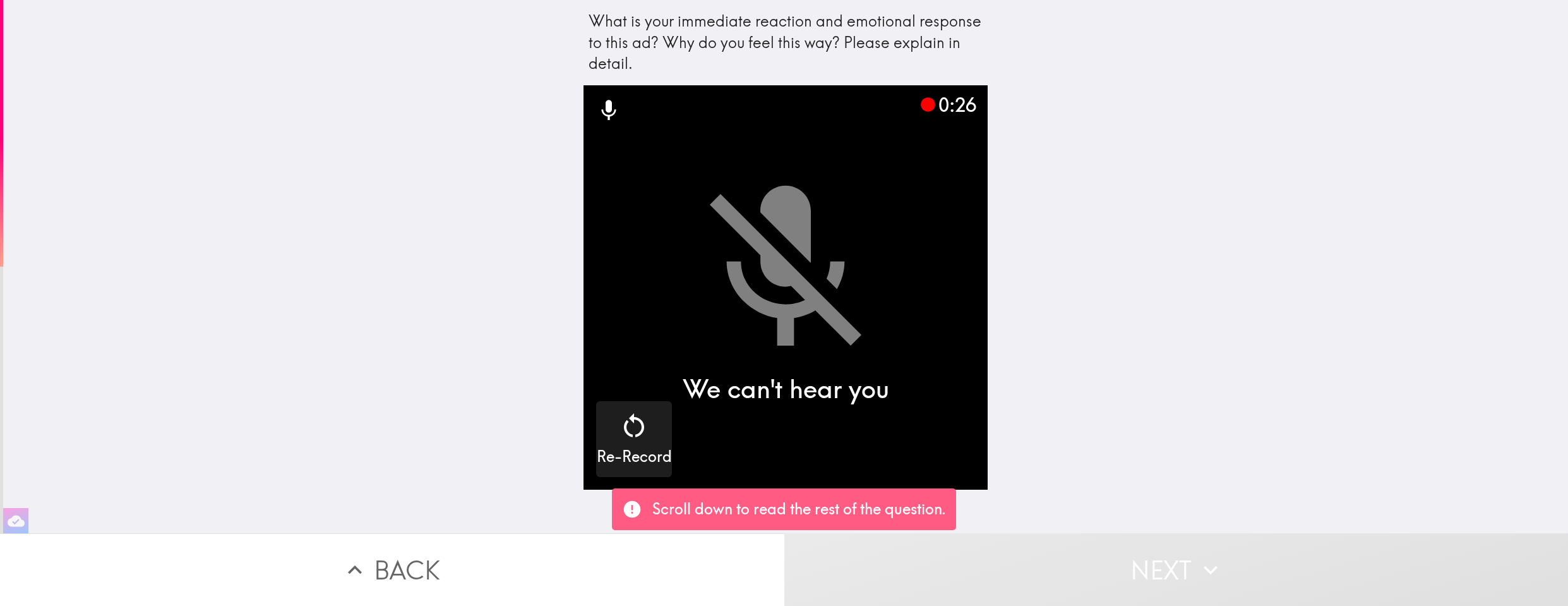
click at [1182, 222] on div "What is your immediate reaction and emotional response to this ad? Why do you f…" at bounding box center [785, 266] width 1565 height 533
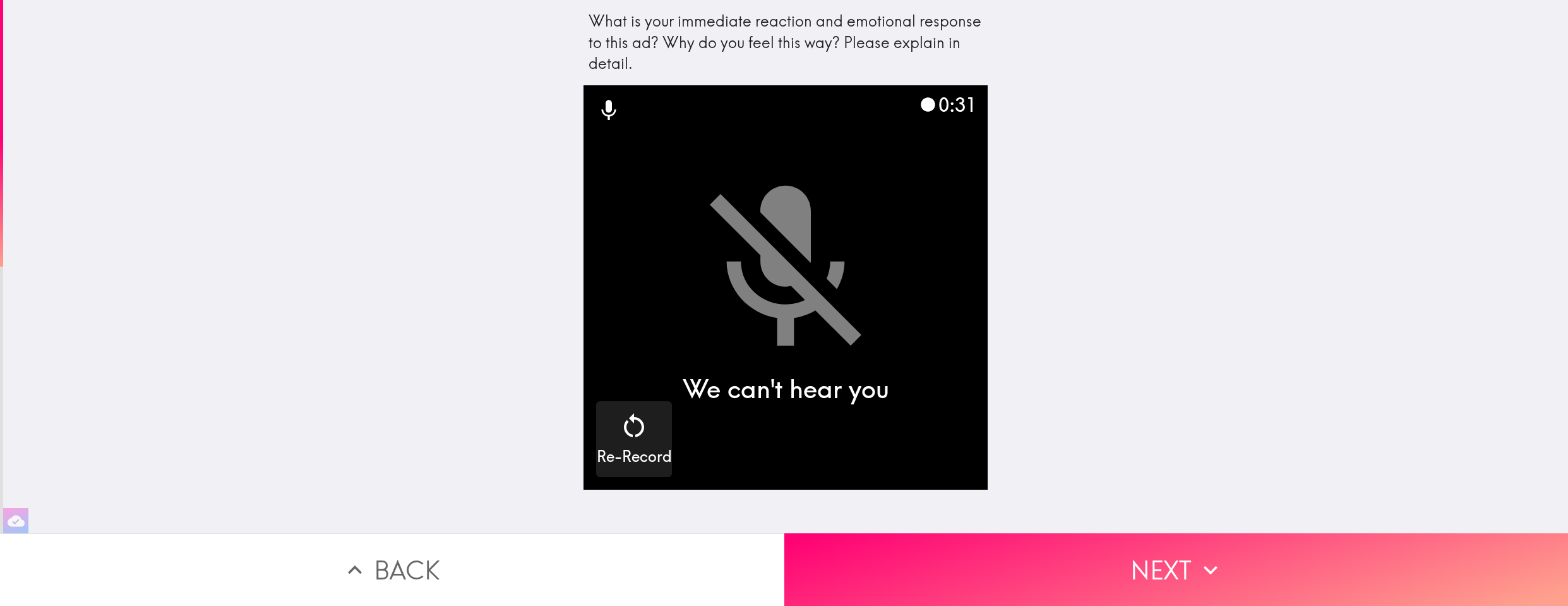
drag, startPoint x: 1565, startPoint y: 563, endPoint x: 911, endPoint y: 225, distance: 736.2
click at [911, 225] on video "button" at bounding box center [785, 288] width 404 height 404
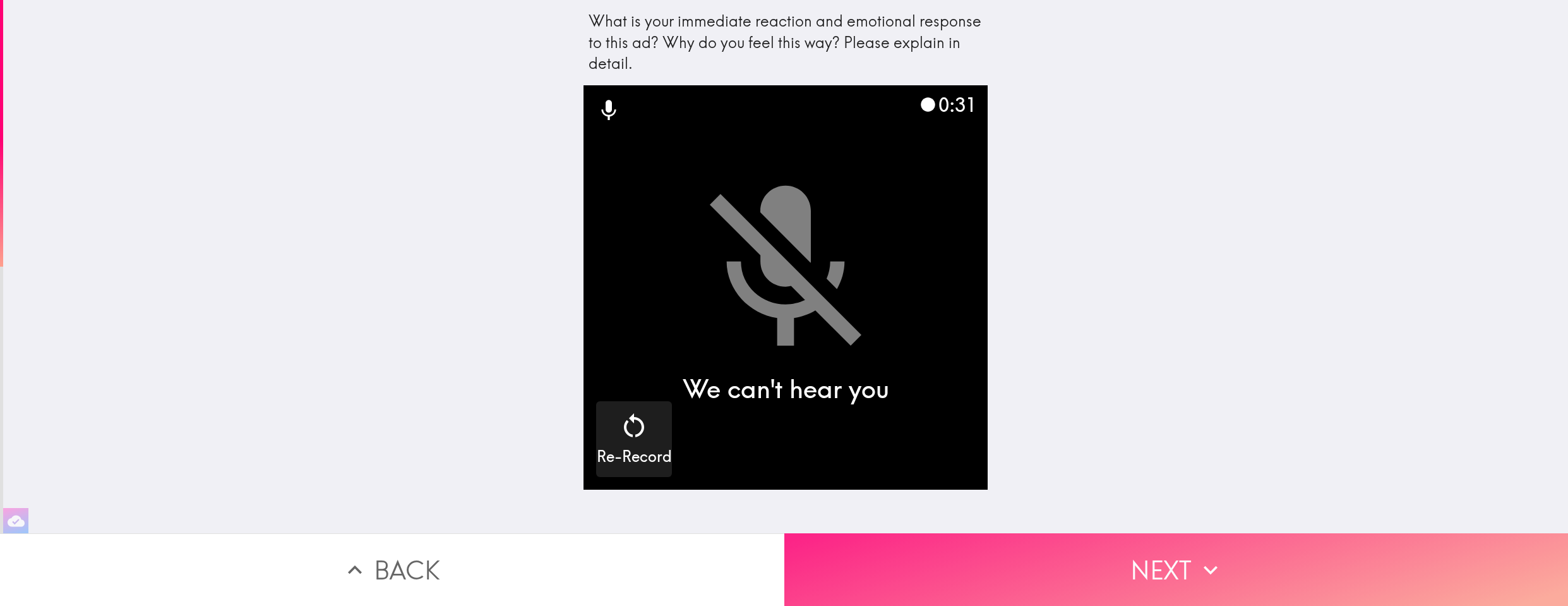
click at [1113, 549] on button "Next" at bounding box center [1176, 570] width 784 height 73
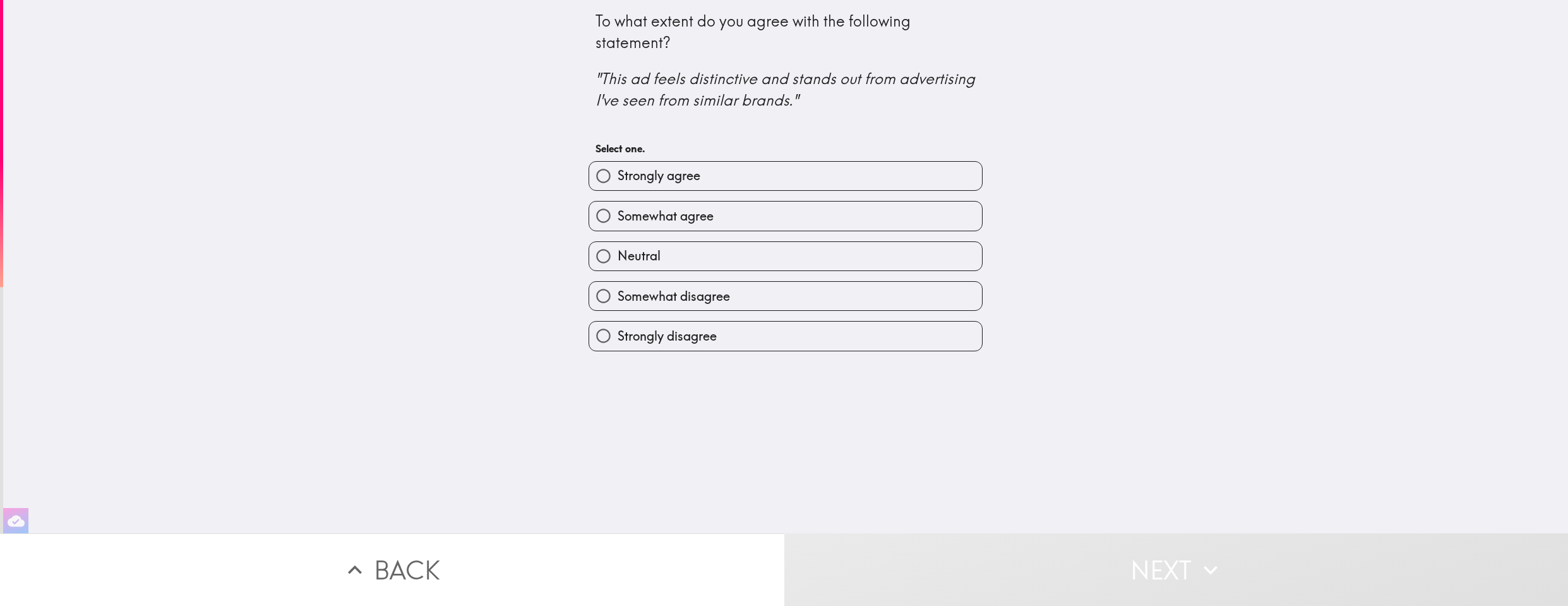
click at [654, 183] on span "Strongly agree" at bounding box center [659, 175] width 83 height 18
click at [618, 183] on input "Strongly agree" at bounding box center [603, 176] width 29 height 29
radio input "true"
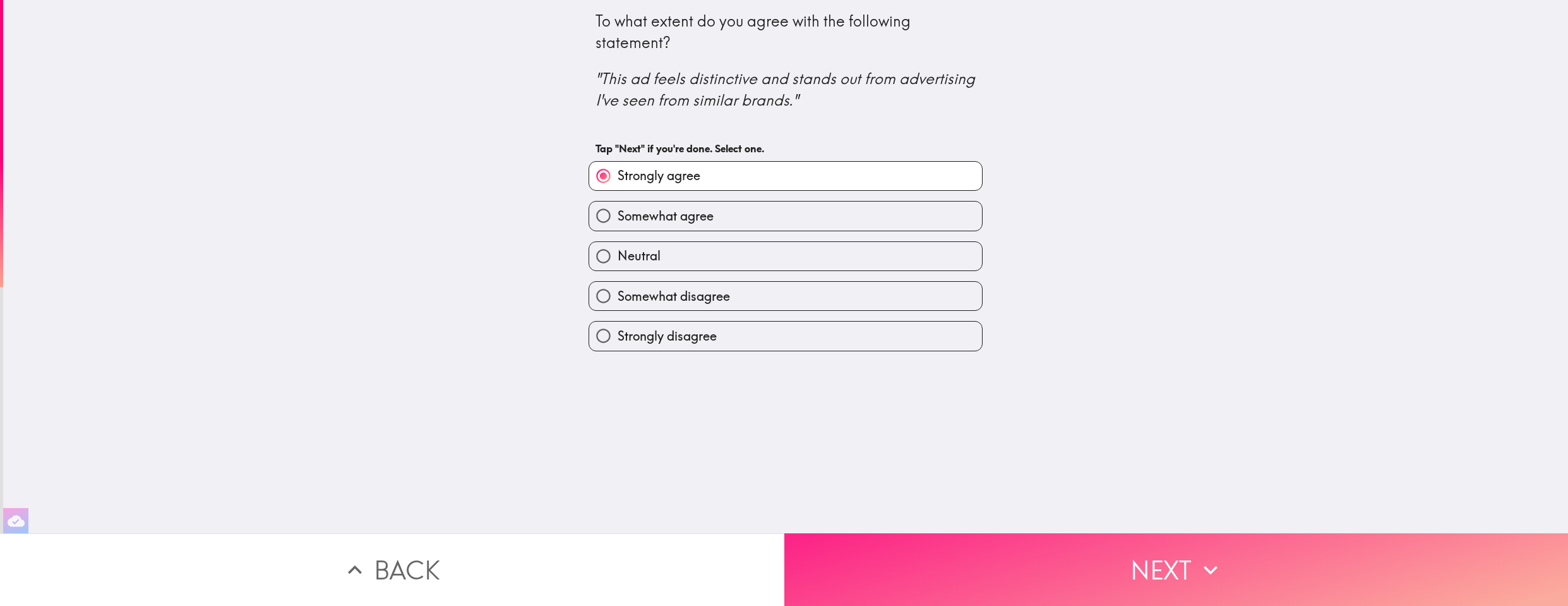
click at [1134, 576] on button "Next" at bounding box center [1176, 570] width 784 height 73
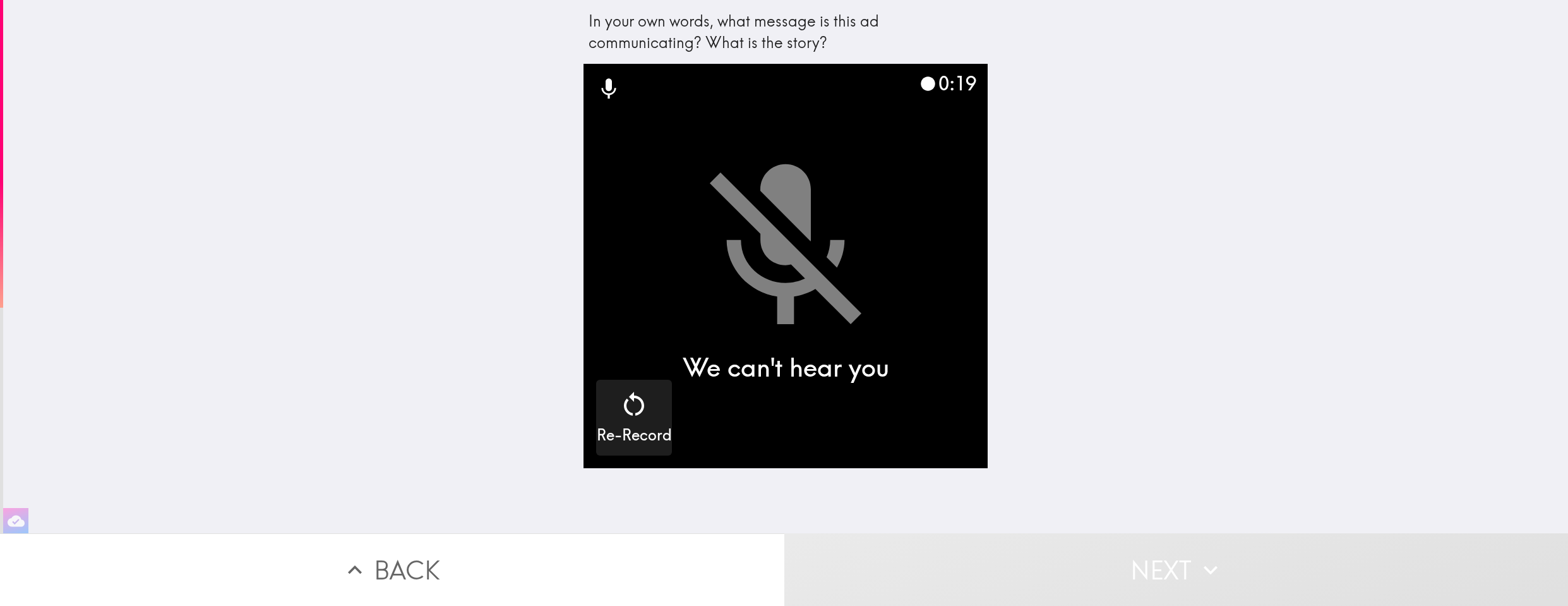
click at [1125, 267] on div "In your own words, what message is this ad communicating? What is the story? 0:…" at bounding box center [785, 266] width 1565 height 533
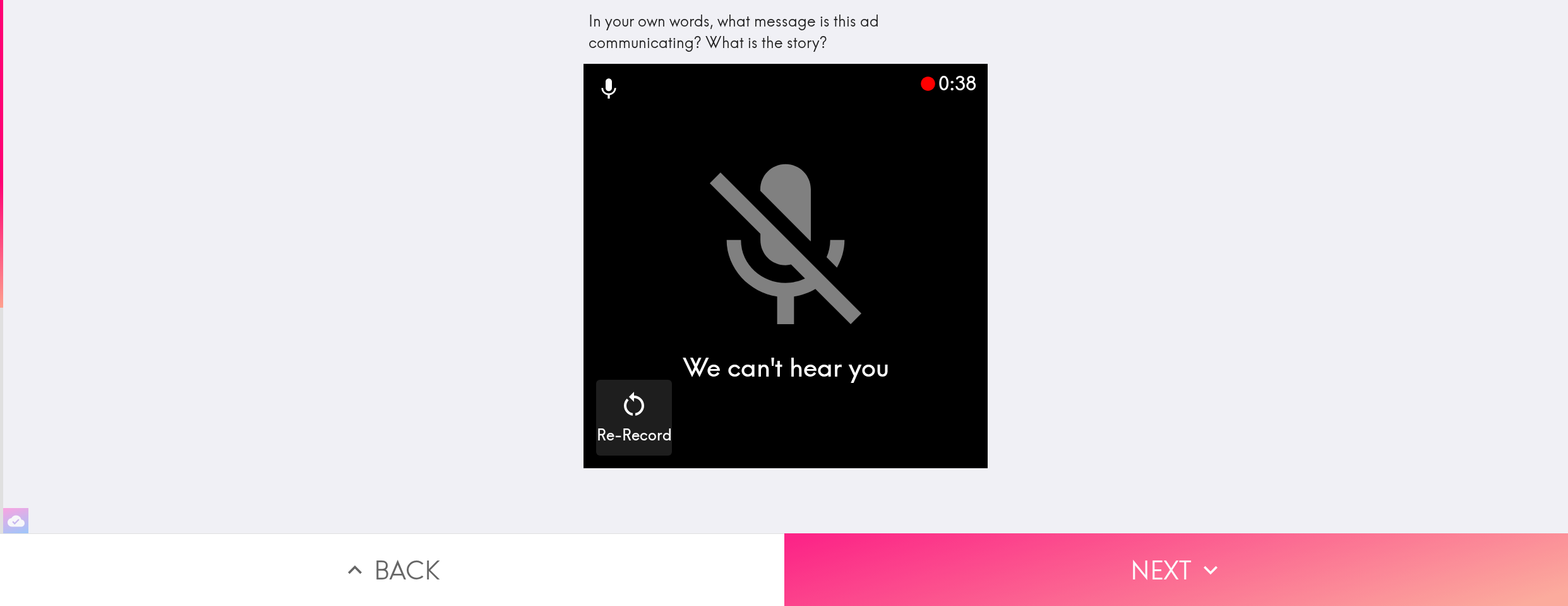
click at [1259, 567] on button "Next" at bounding box center [1176, 570] width 784 height 73
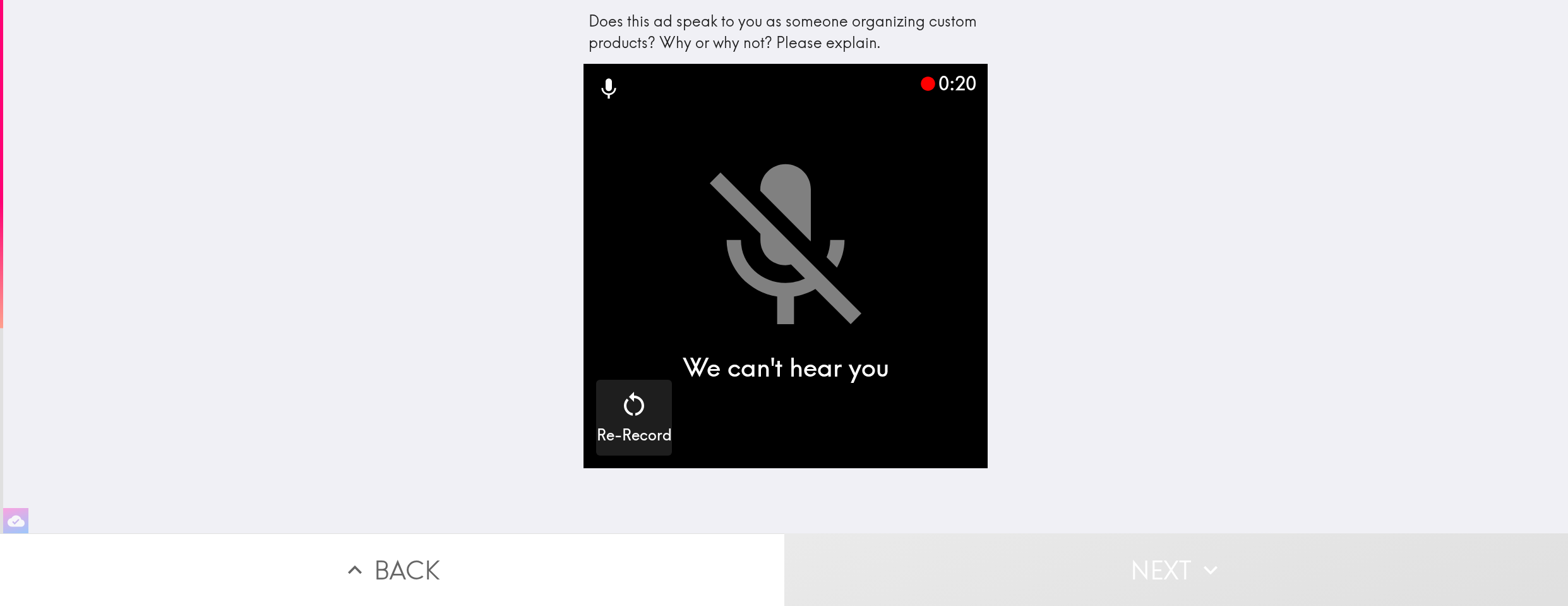
click at [1104, 563] on button "Next" at bounding box center [1176, 570] width 784 height 73
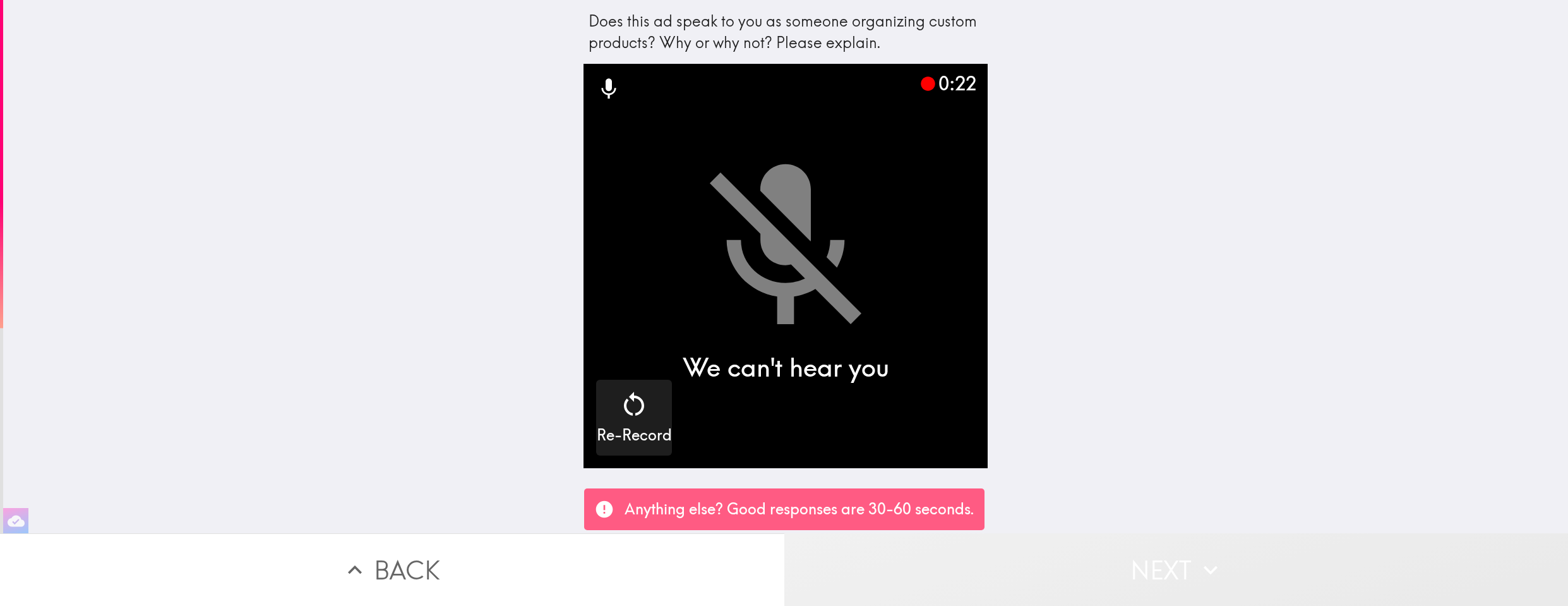
click at [1143, 565] on button "Next" at bounding box center [1176, 570] width 784 height 73
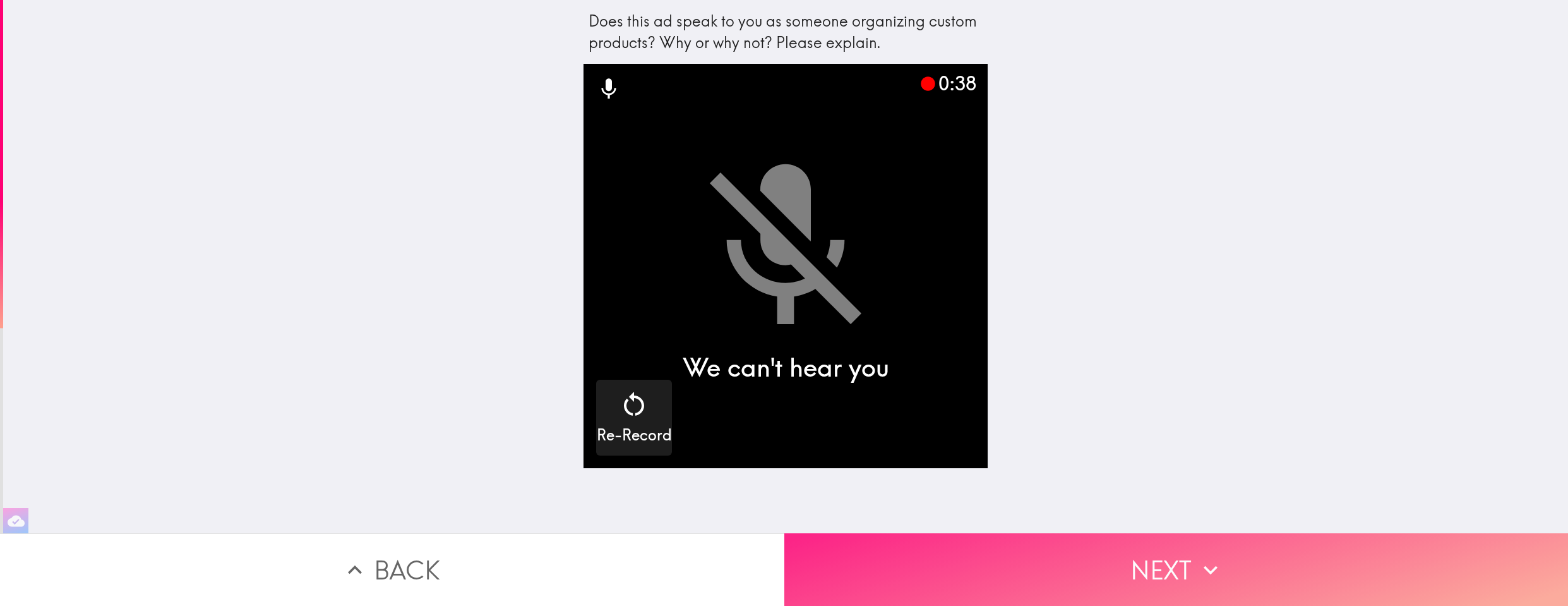
click at [1148, 570] on button "Next" at bounding box center [1176, 570] width 784 height 73
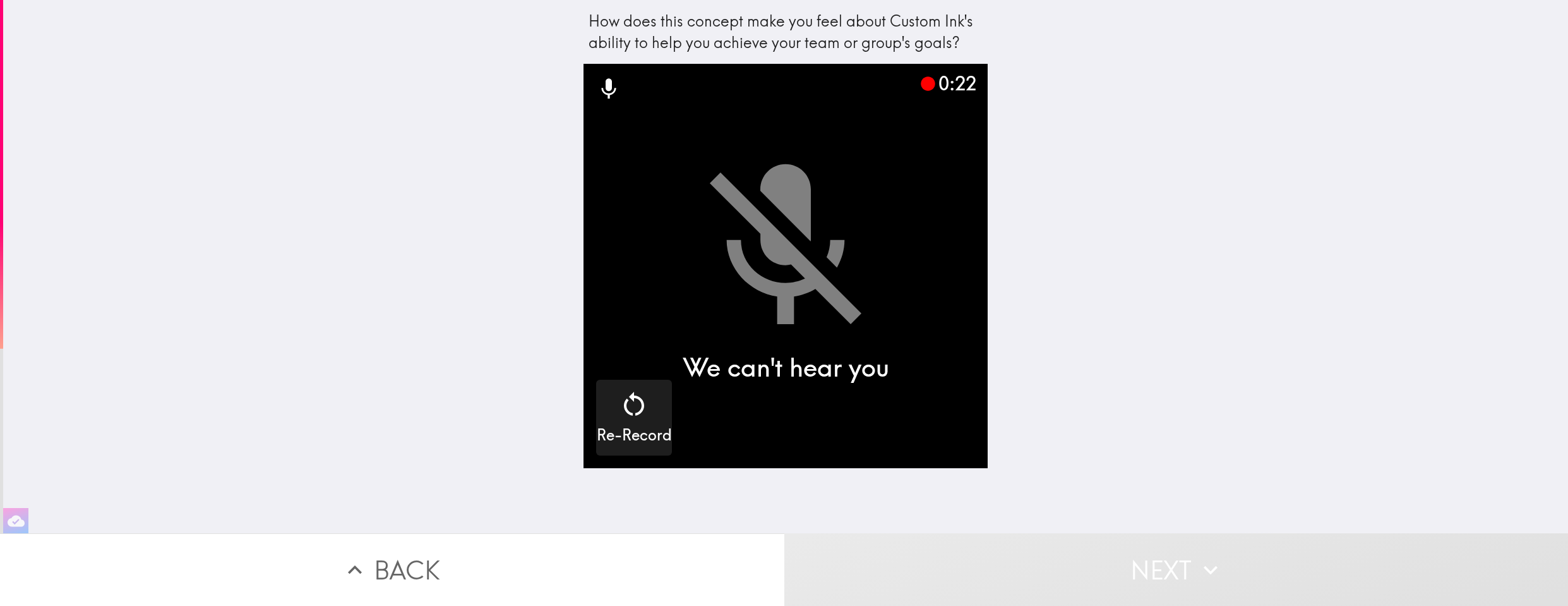
click at [1132, 403] on div "How does this concept make you feel about Custom Ink's ability to help you achi…" at bounding box center [785, 266] width 1565 height 533
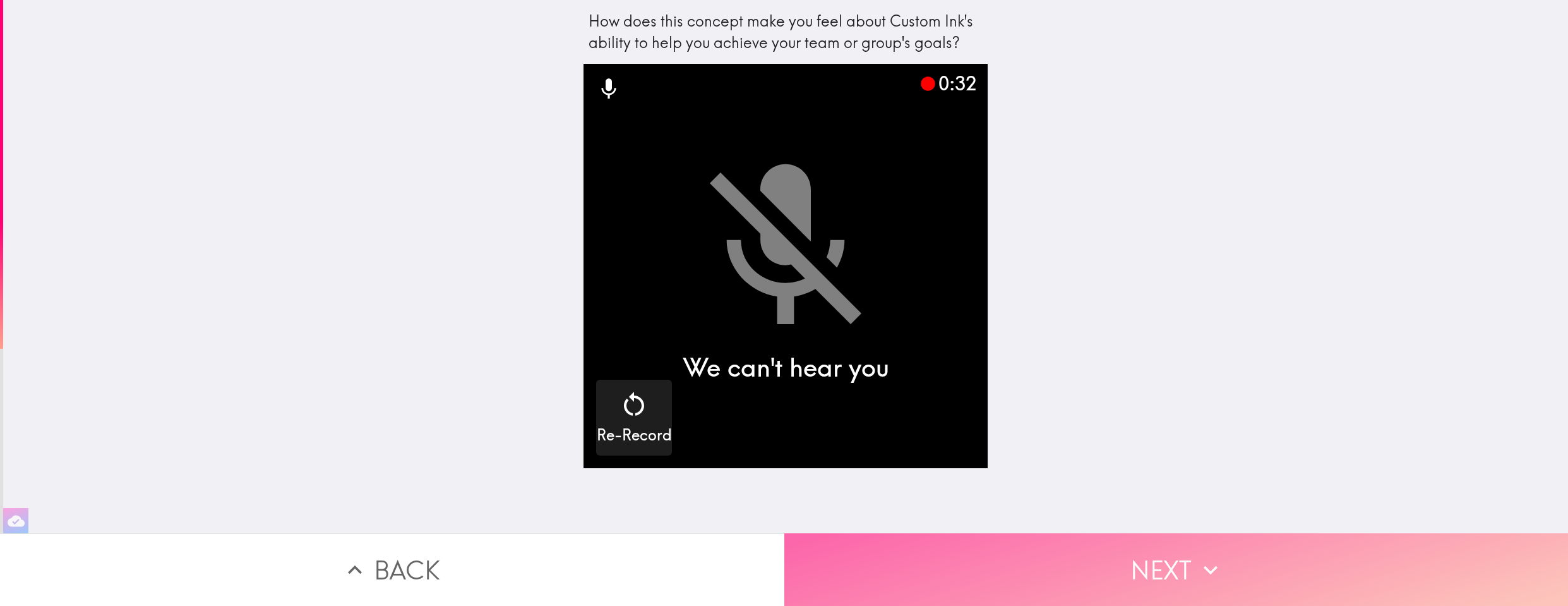
click at [1066, 575] on button "Next" at bounding box center [1176, 570] width 784 height 73
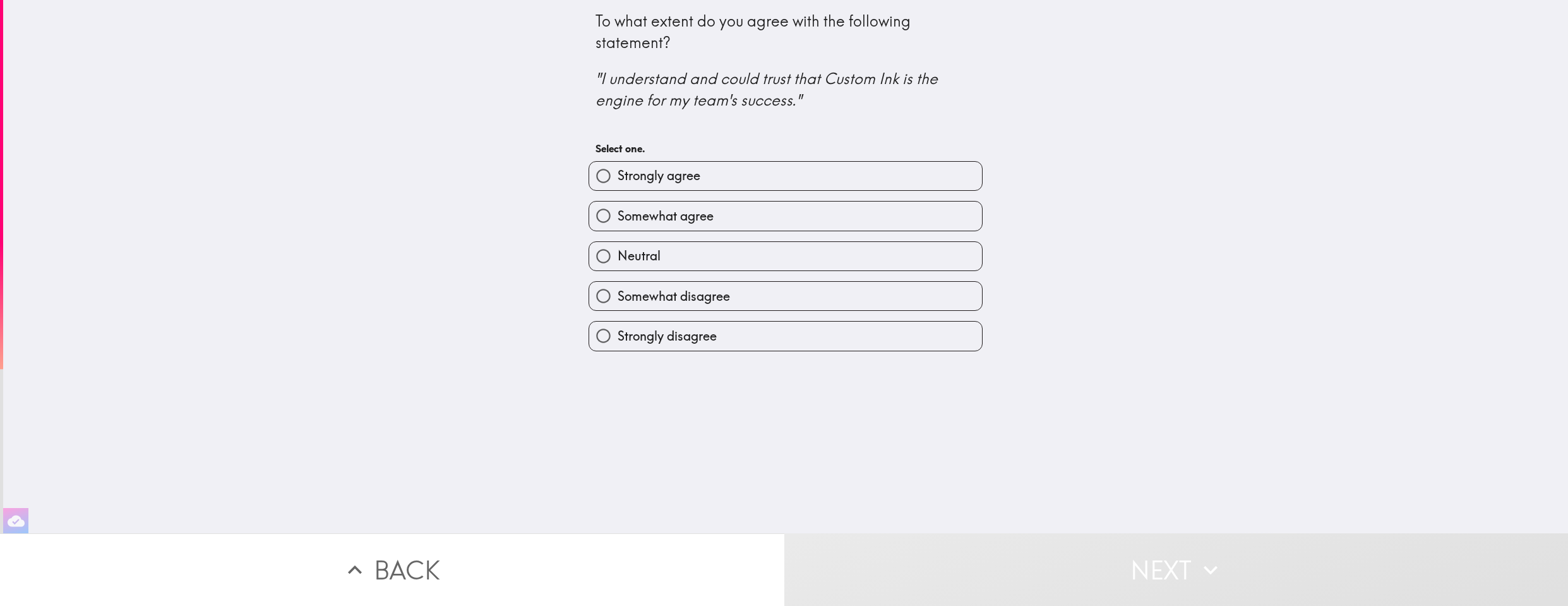
click at [690, 228] on label "Somewhat agree" at bounding box center [785, 215] width 393 height 29
click at [618, 228] on input "Somewhat agree" at bounding box center [603, 215] width 29 height 29
radio input "true"
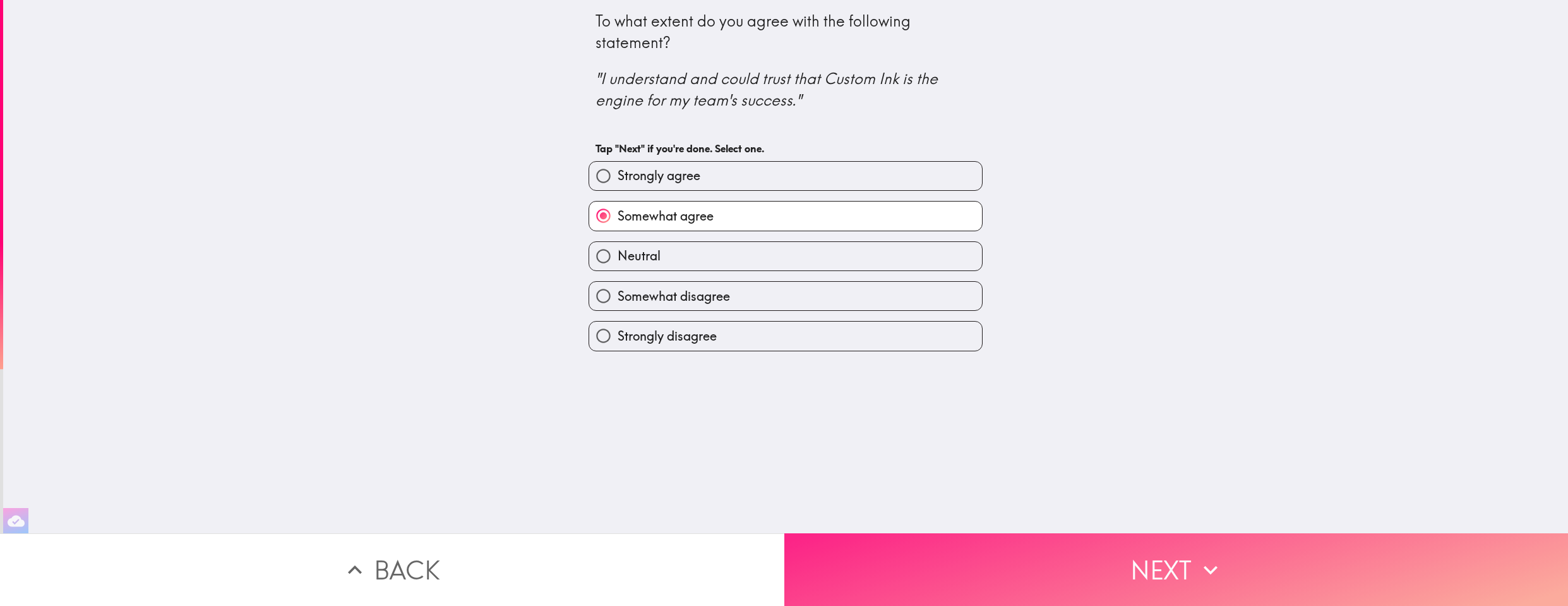
click at [1038, 558] on button "Next" at bounding box center [1176, 570] width 784 height 73
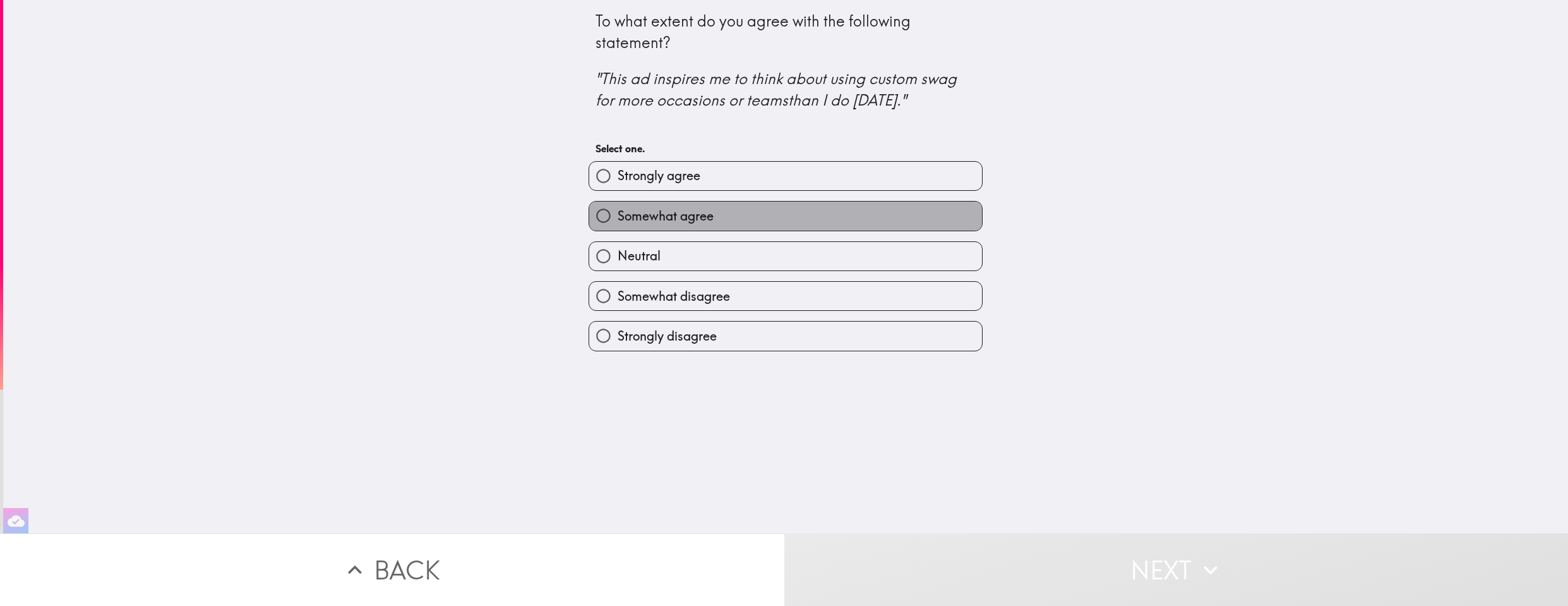
click at [643, 219] on span "Somewhat agree" at bounding box center [665, 216] width 96 height 18
click at [618, 219] on input "Somewhat agree" at bounding box center [603, 215] width 29 height 29
radio input "true"
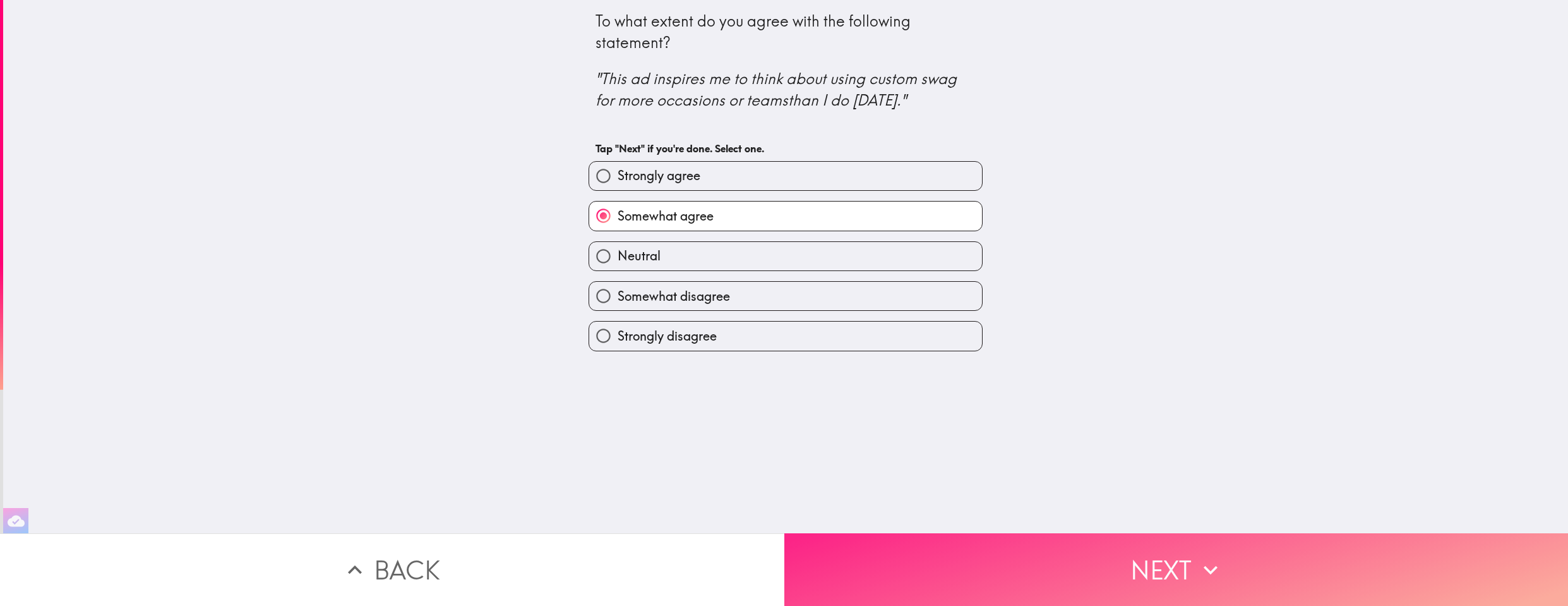
click at [1050, 558] on button "Next" at bounding box center [1176, 570] width 784 height 73
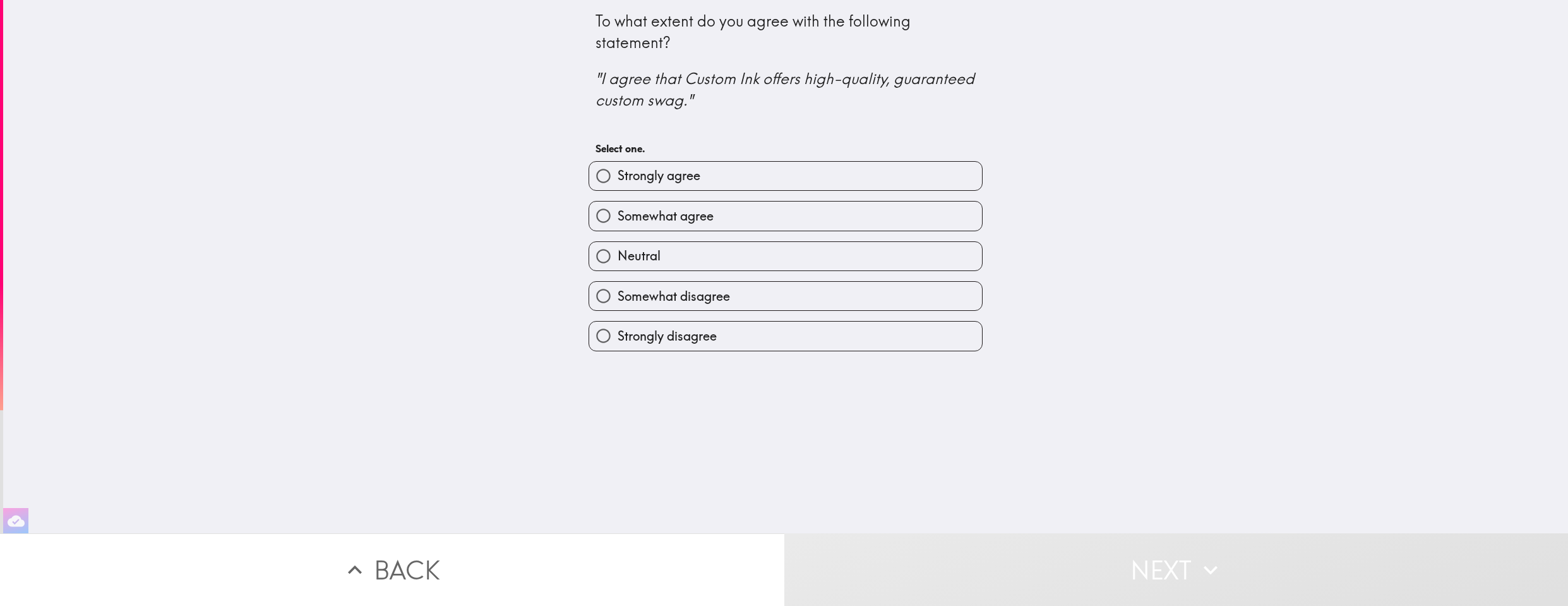
click at [632, 249] on span "Neutral" at bounding box center [639, 255] width 43 height 18
click at [618, 249] on input "Neutral" at bounding box center [603, 256] width 29 height 29
radio input "true"
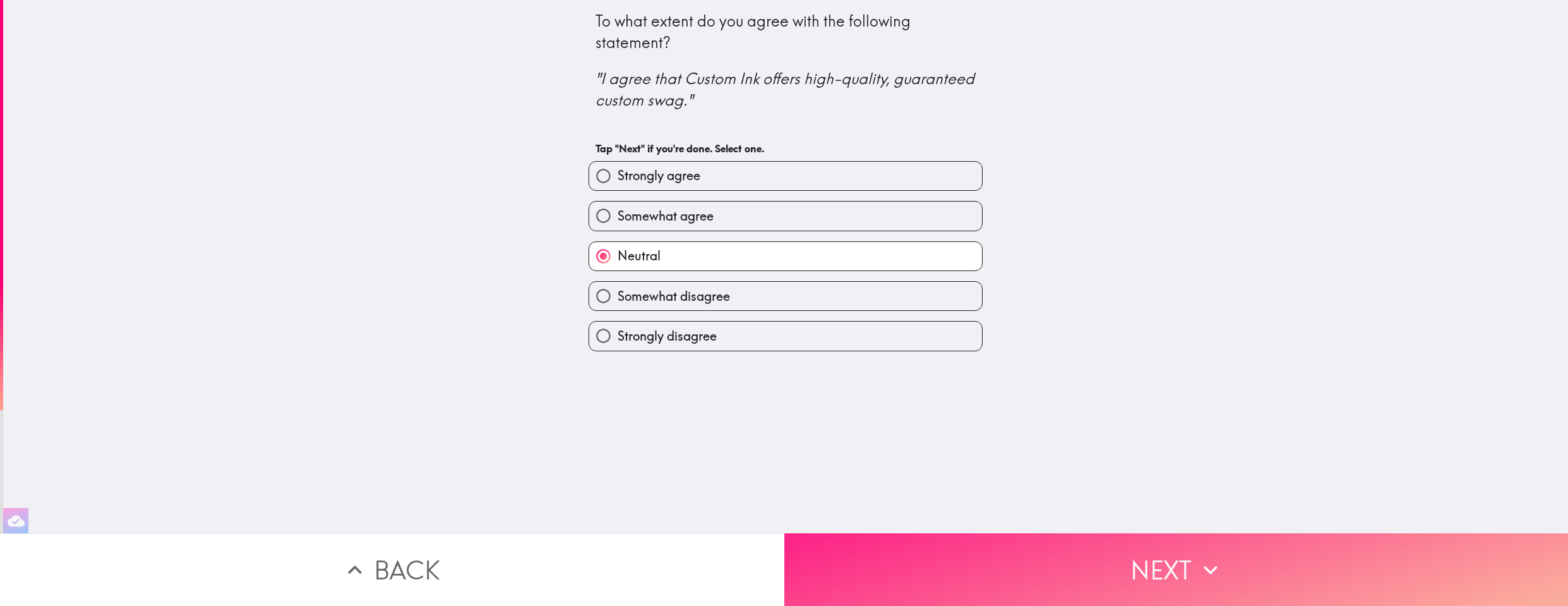
click at [1091, 563] on button "Next" at bounding box center [1176, 570] width 784 height 73
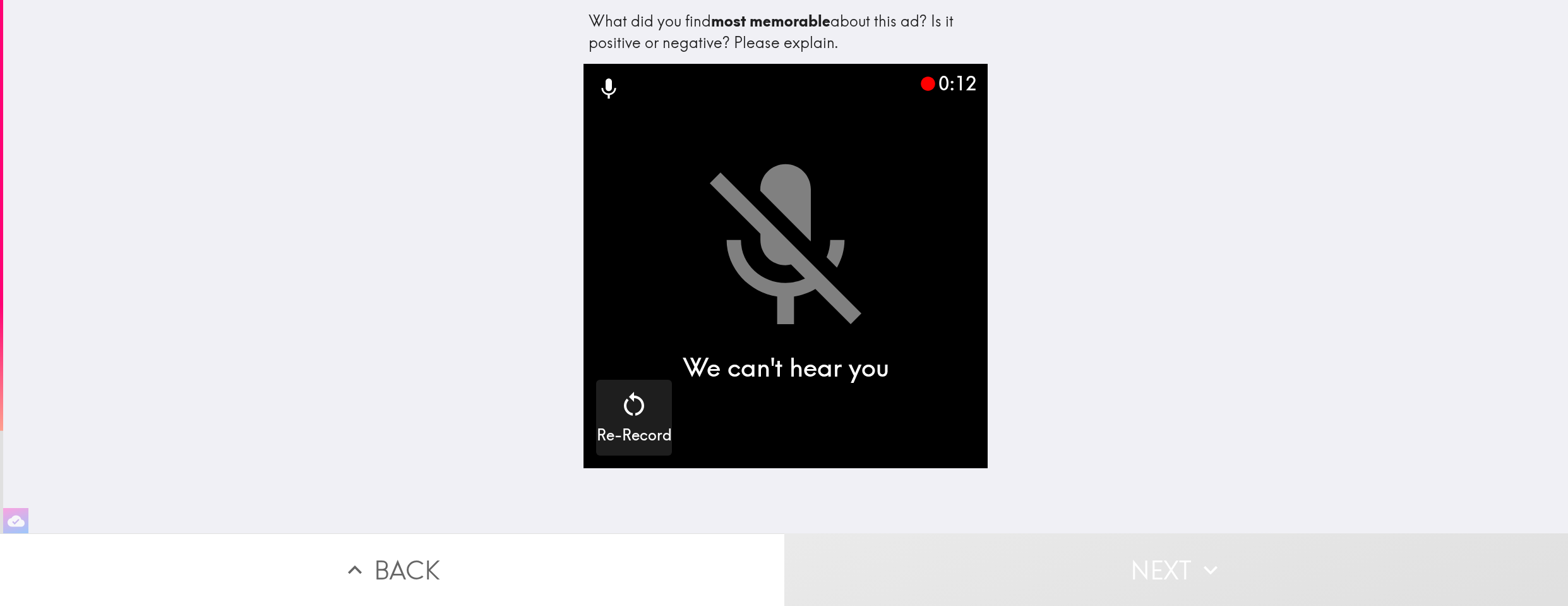
click at [1169, 384] on div "What did you find most memorable about this ad? Is it positive or negative? Ple…" at bounding box center [785, 266] width 1565 height 533
drag, startPoint x: 1037, startPoint y: 418, endPoint x: 1054, endPoint y: 485, distance: 69.1
click at [1037, 419] on div "What did you find most memorable about this ad? Is it positive or negative? Ple…" at bounding box center [785, 266] width 1565 height 533
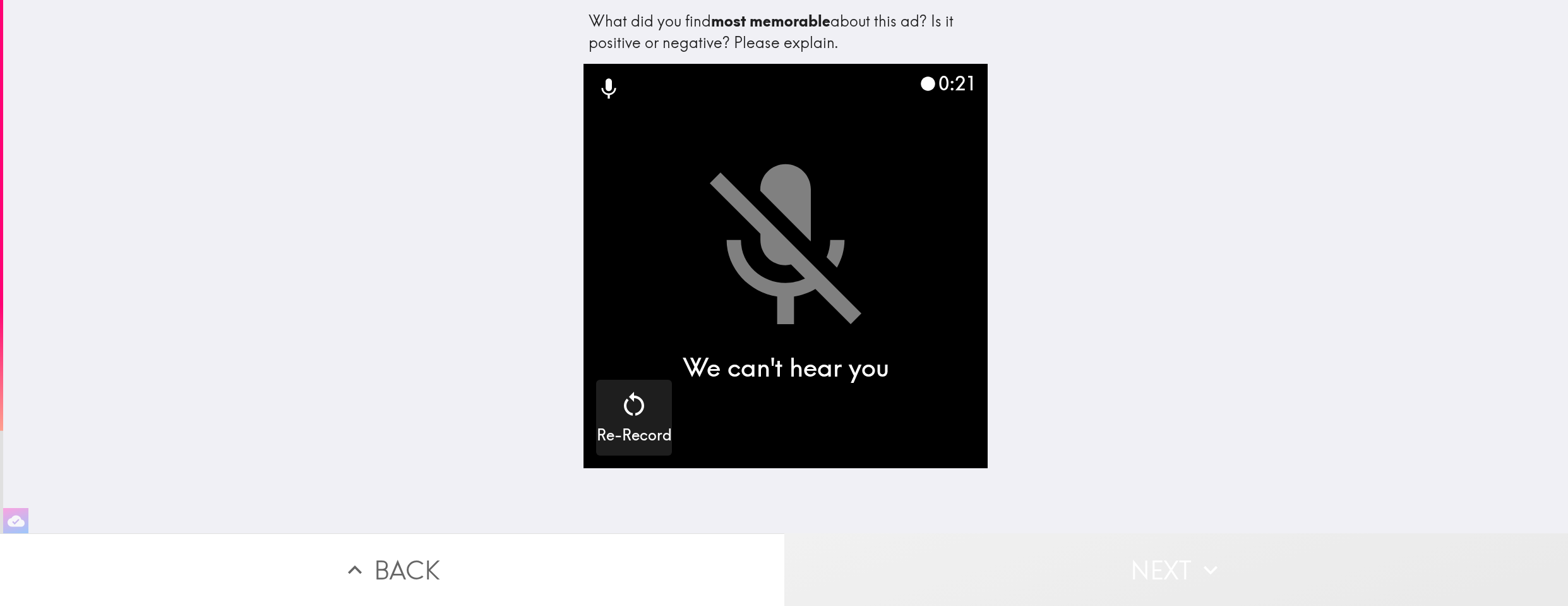
drag, startPoint x: 1115, startPoint y: 556, endPoint x: 991, endPoint y: 394, distance: 204.0
click at [1114, 556] on button "Next" at bounding box center [1176, 570] width 784 height 73
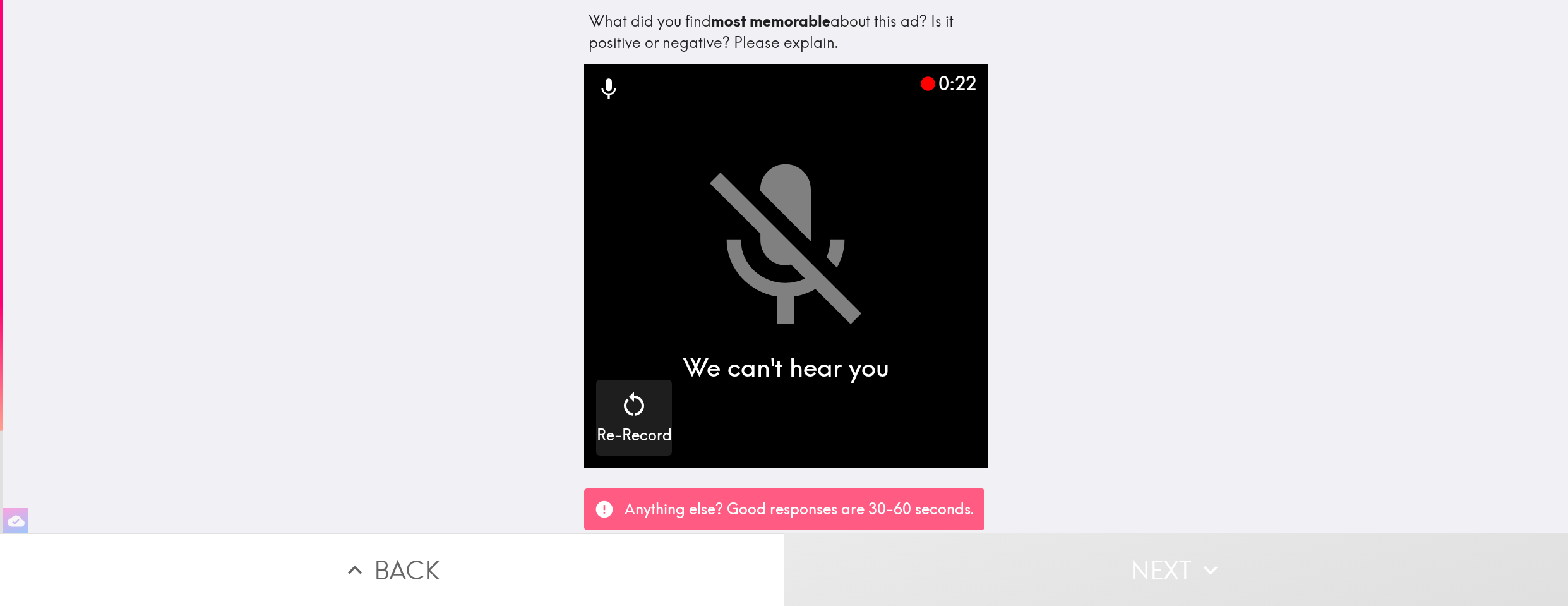
click at [1208, 573] on icon "button" at bounding box center [1211, 570] width 28 height 28
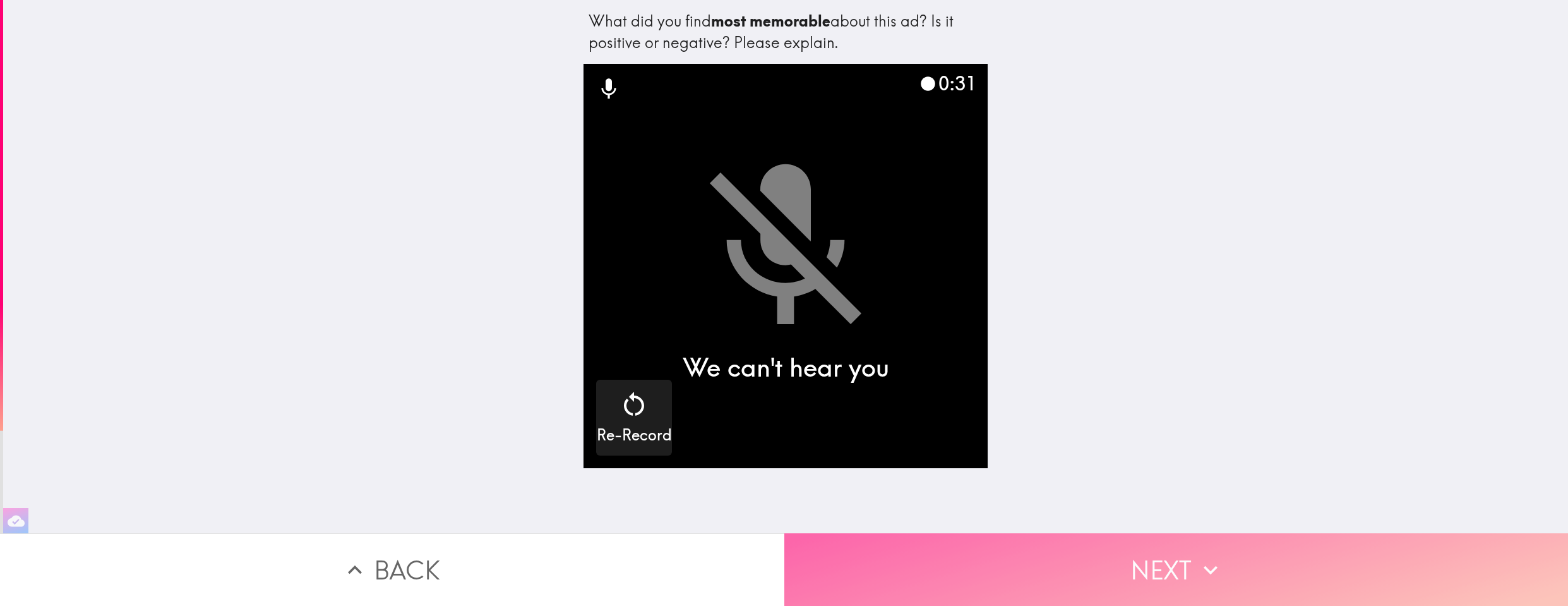
click at [1186, 558] on button "Next" at bounding box center [1176, 570] width 784 height 73
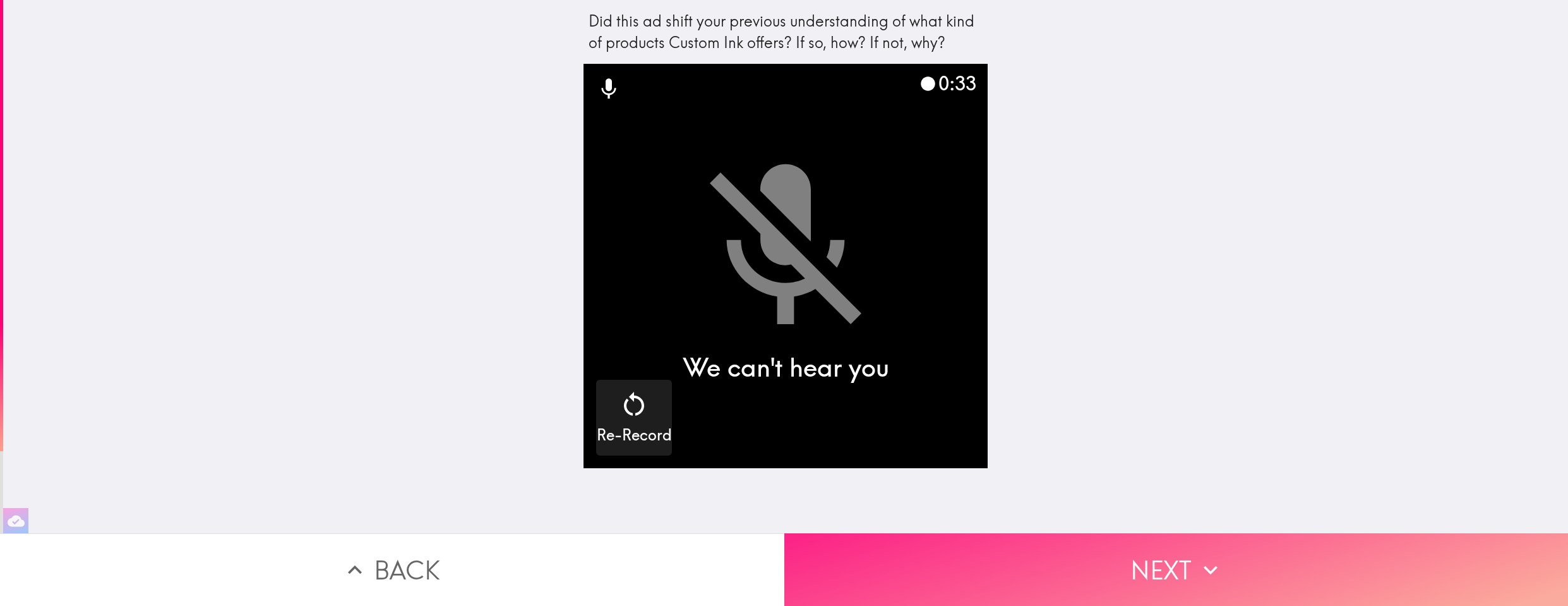
click at [1138, 554] on button "Next" at bounding box center [1176, 570] width 784 height 73
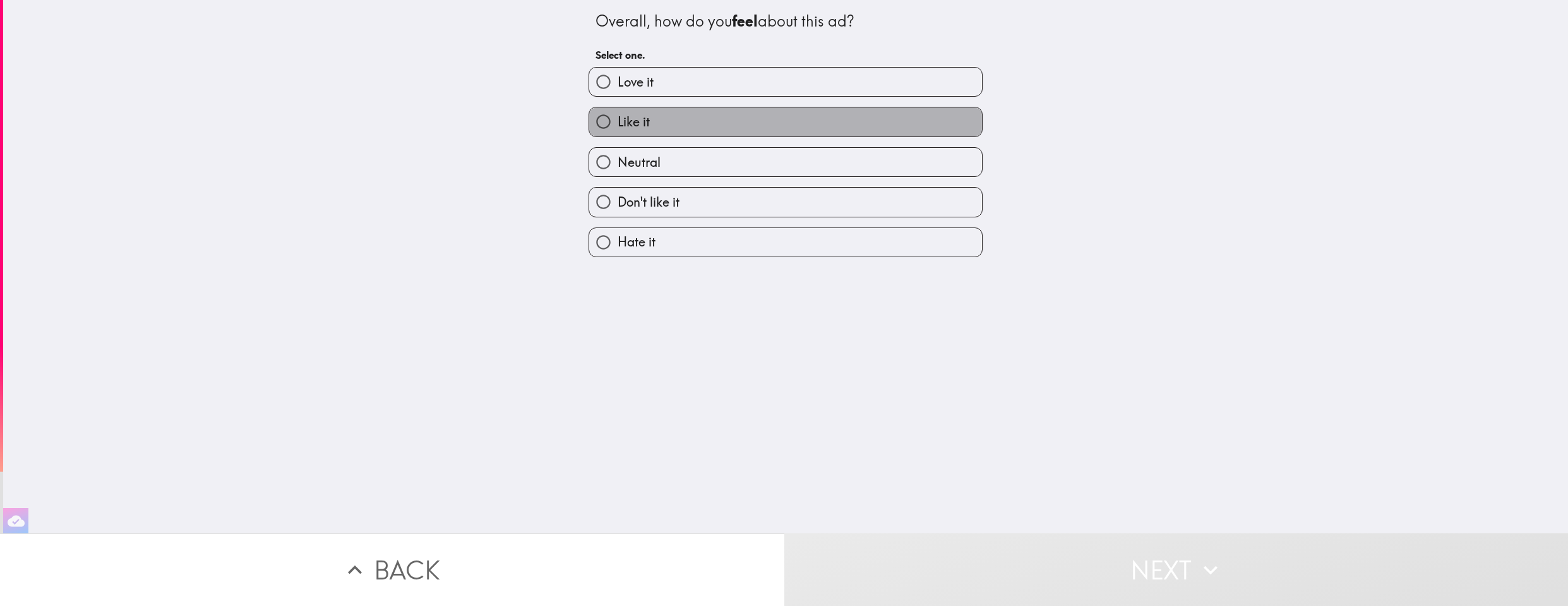
click at [623, 123] on span "Like it" at bounding box center [634, 121] width 33 height 18
click at [618, 123] on input "Like it" at bounding box center [603, 121] width 29 height 29
radio input "true"
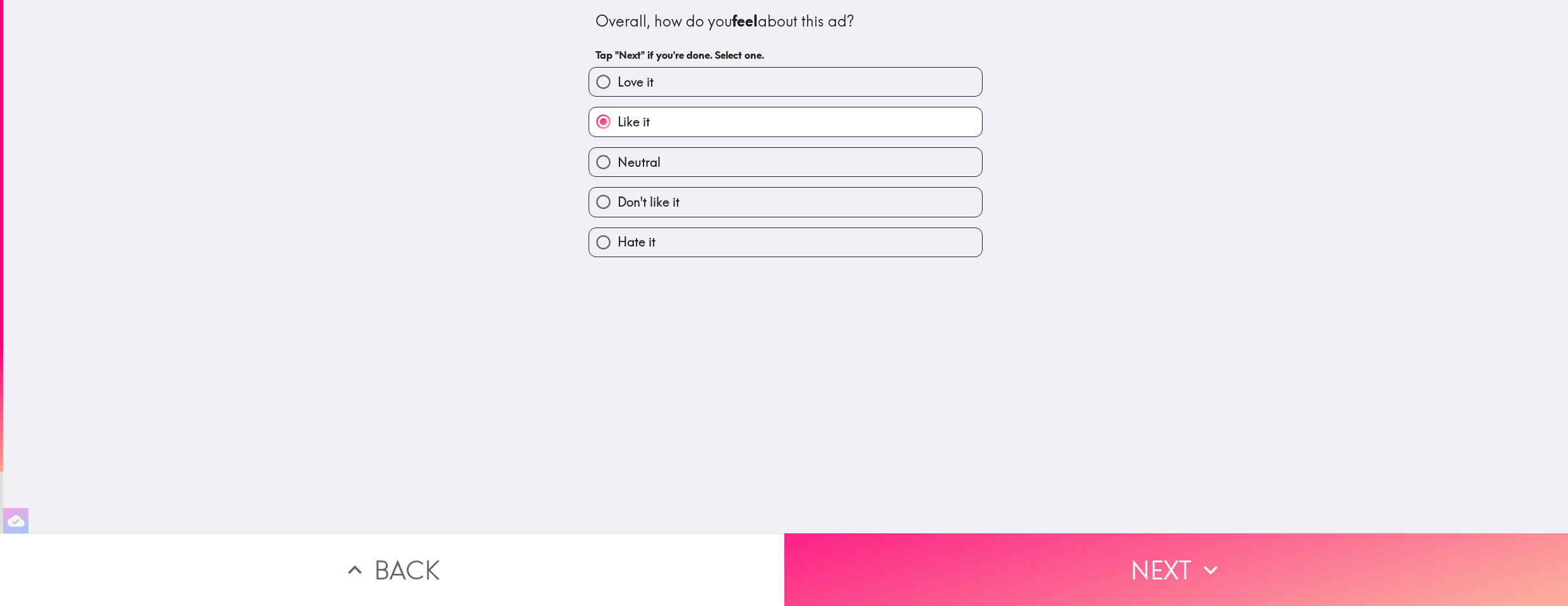
click at [1046, 544] on button "Next" at bounding box center [1176, 570] width 784 height 73
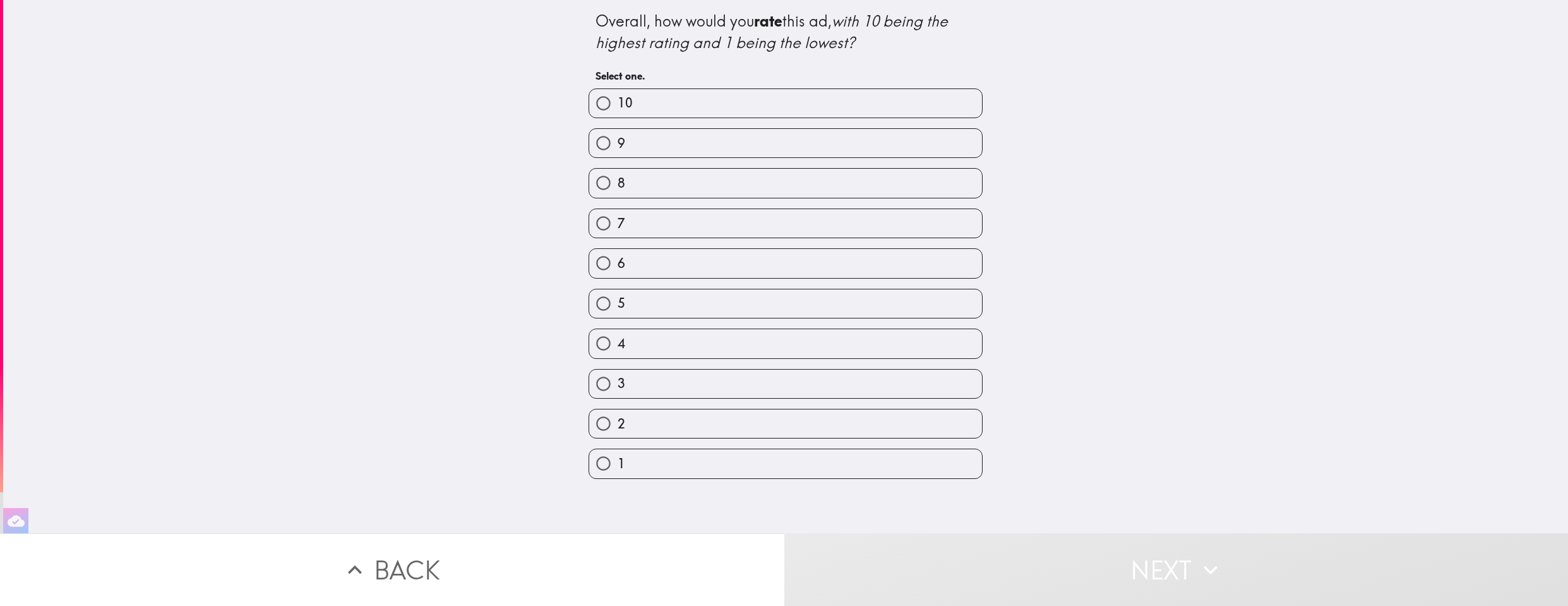
click at [640, 179] on label "8" at bounding box center [785, 182] width 393 height 29
click at [618, 179] on input "8" at bounding box center [603, 182] width 29 height 29
radio input "true"
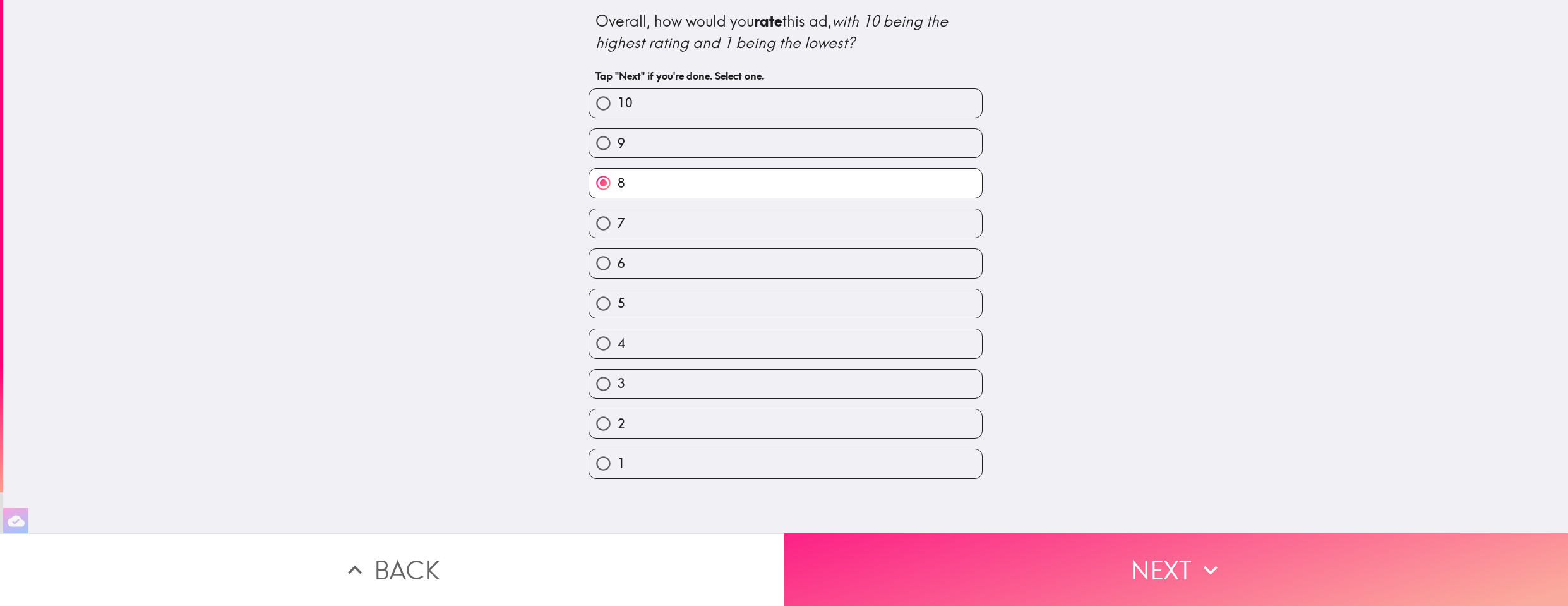
click at [1221, 568] on button "Next" at bounding box center [1176, 570] width 784 height 73
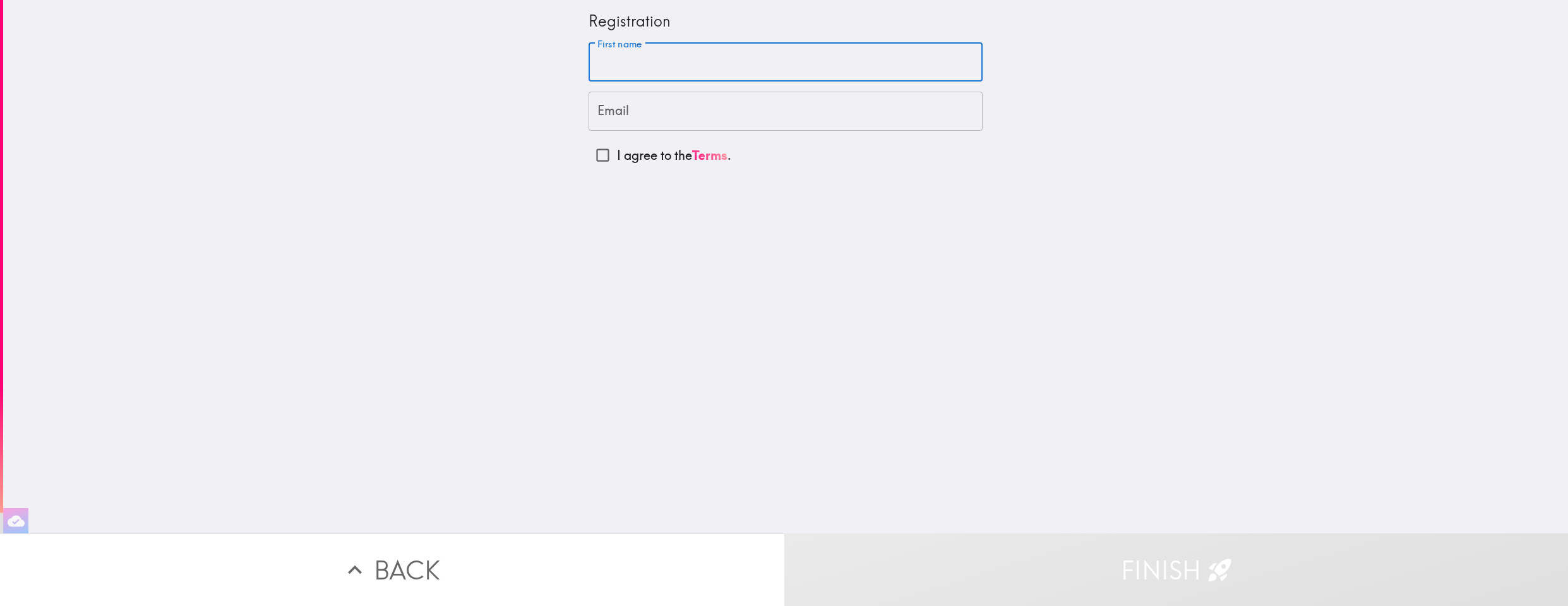
click at [635, 77] on input "First name" at bounding box center [785, 62] width 394 height 39
type input "[PERSON_NAME]"
type input "[PERSON_NAME][EMAIL_ADDRESS][DOMAIN_NAME]"
click at [591, 156] on input "I agree to the Terms ." at bounding box center [603, 155] width 29 height 29
checkbox input "true"
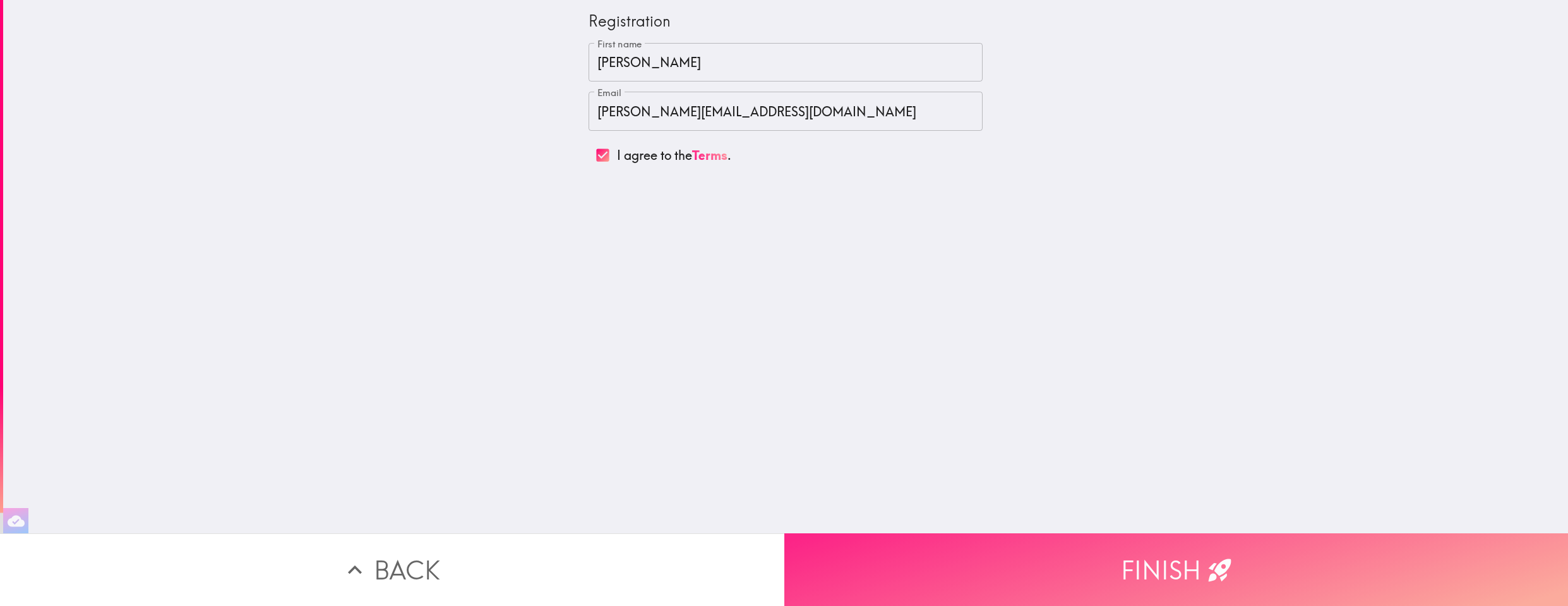
click at [1096, 551] on button "Finish" at bounding box center [1176, 570] width 784 height 73
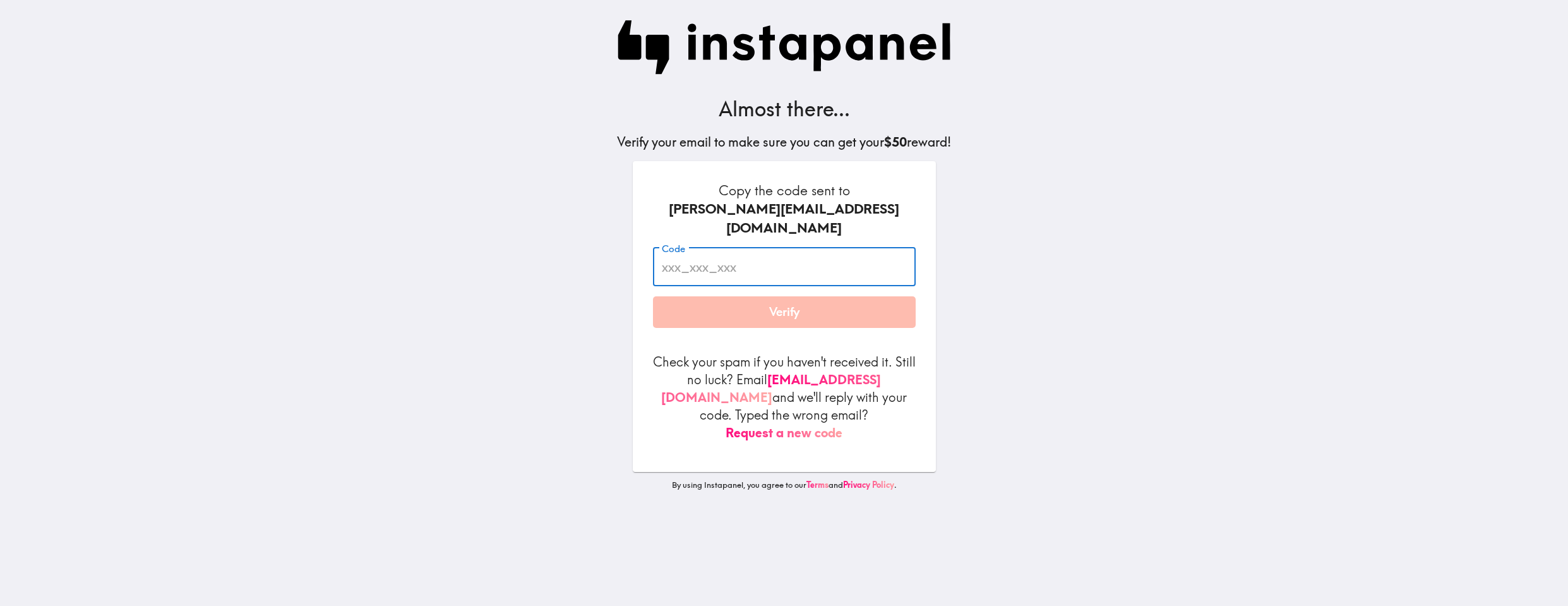
click at [721, 252] on input "Code" at bounding box center [784, 267] width 262 height 39
paste input "gtT_p5J_JRG"
type input "gtT_p5J_JRG"
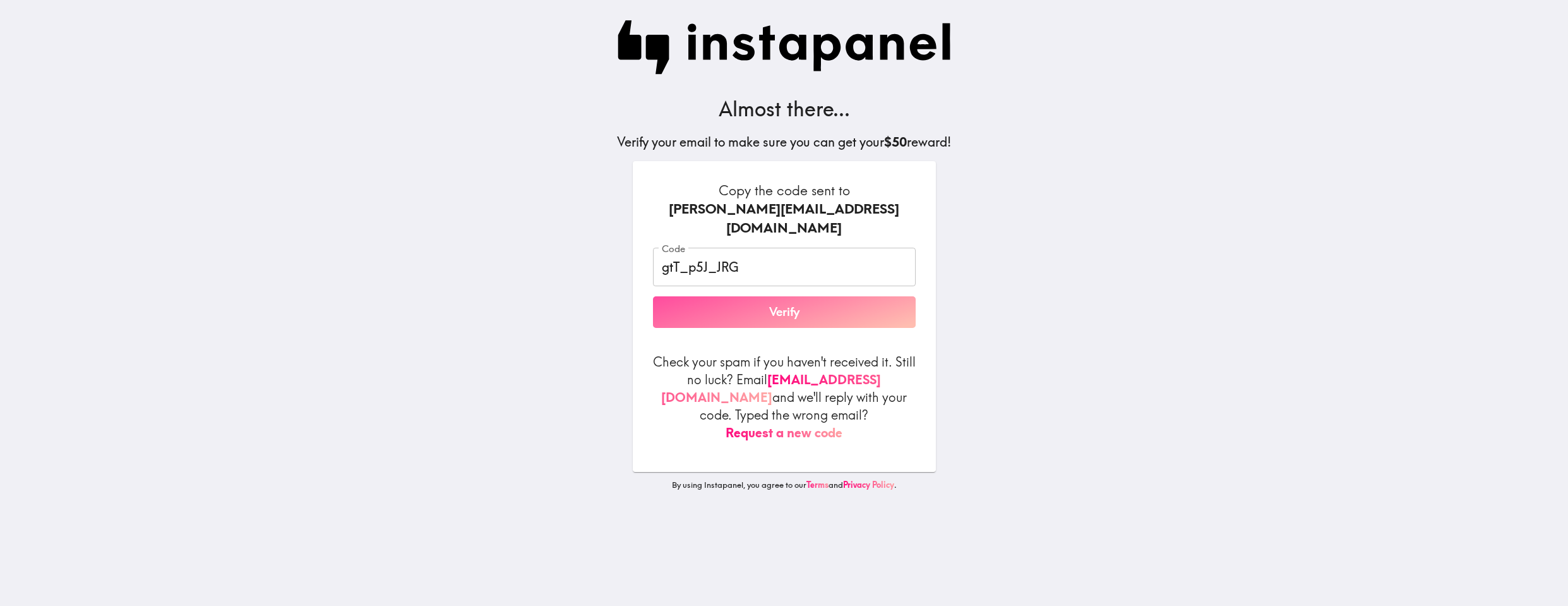
click at [687, 296] on button "Verify" at bounding box center [784, 312] width 262 height 32
